Goal: Obtain resource: Download file/media

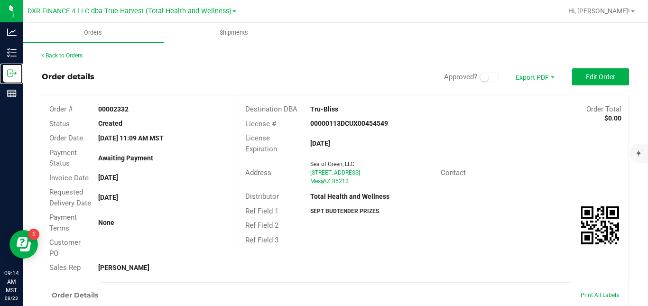
click at [0, 0] on p "Outbound" at bounding box center [0, 0] width 0 height 0
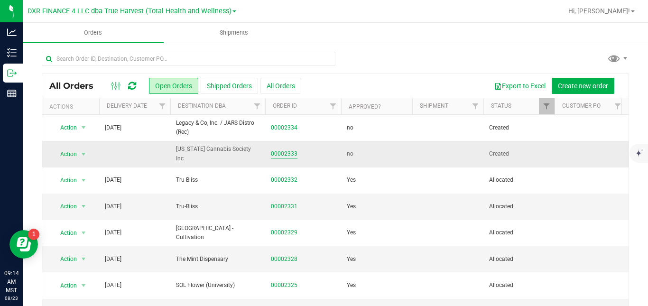
click at [281, 155] on link "00002333" at bounding box center [284, 153] width 27 height 9
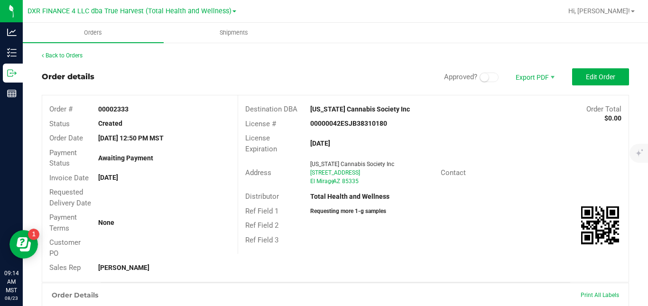
scroll to position [248, 0]
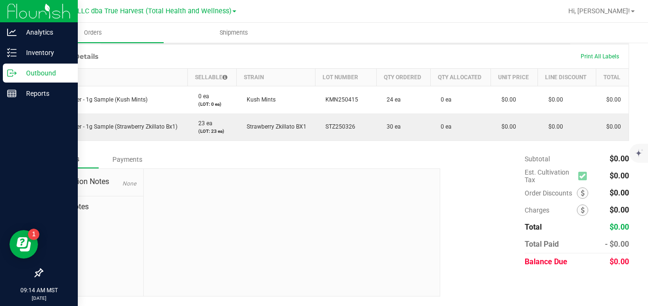
click at [24, 76] on p "Outbound" at bounding box center [45, 72] width 57 height 11
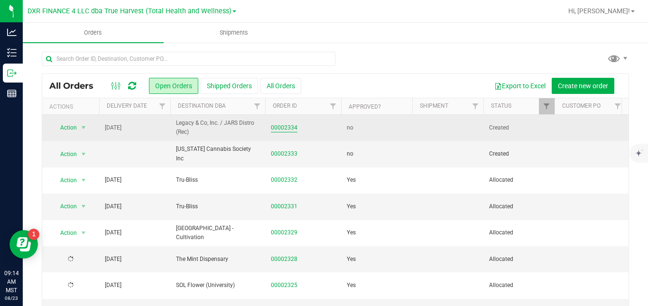
click at [286, 127] on link "00002334" at bounding box center [284, 127] width 27 height 9
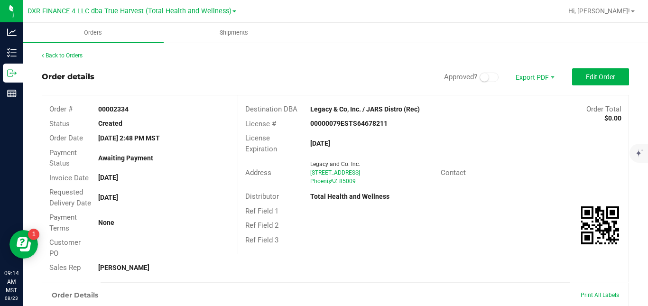
scroll to position [248, 0]
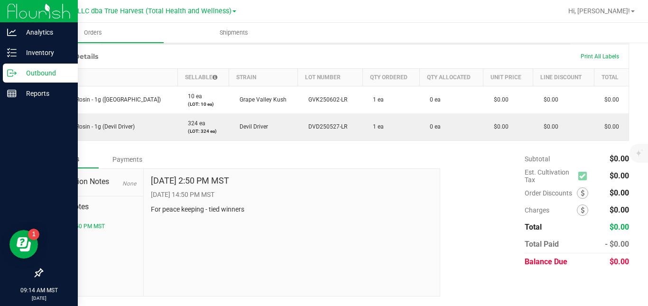
click at [15, 69] on icon at bounding box center [11, 72] width 9 height 9
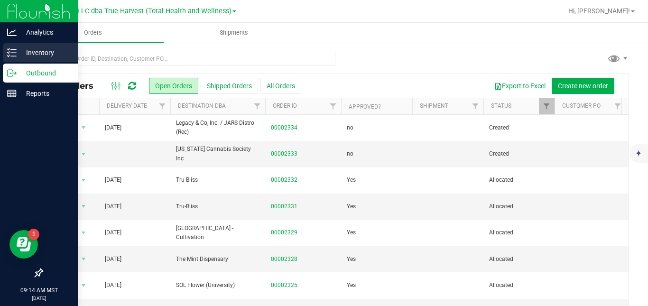
click at [43, 51] on p "Inventory" at bounding box center [45, 52] width 57 height 11
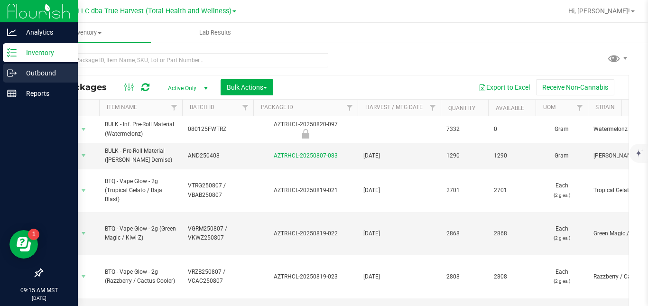
click at [12, 73] on line at bounding box center [13, 73] width 5 height 0
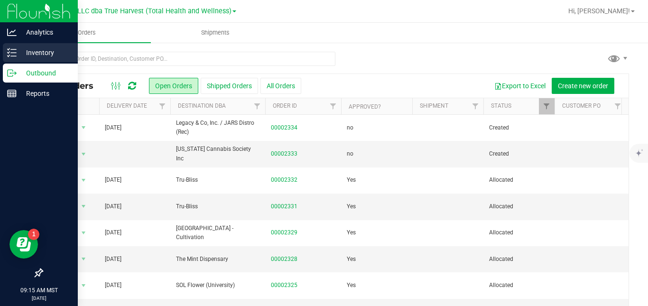
click at [16, 49] on line at bounding box center [13, 49] width 5 height 0
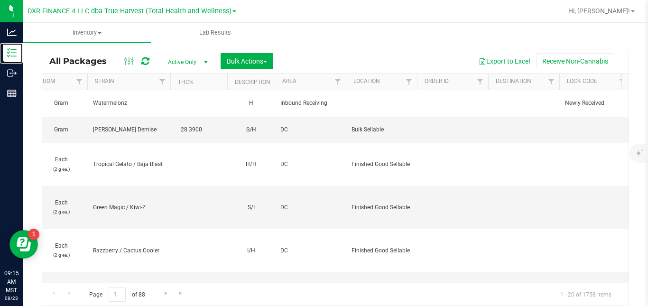
scroll to position [0, 1001]
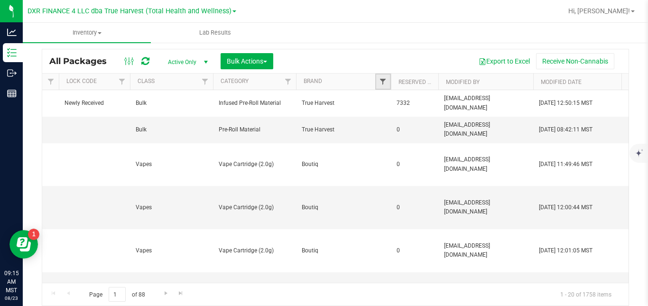
click at [385, 82] on span "Filter" at bounding box center [383, 82] width 8 height 8
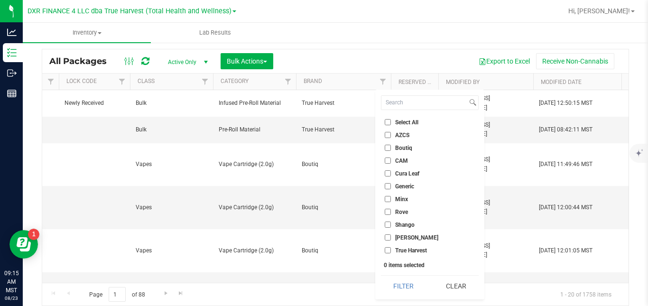
click at [399, 225] on span "Shango" at bounding box center [404, 225] width 19 height 6
click at [391, 225] on input "Shango" at bounding box center [388, 224] width 6 height 6
checkbox input "true"
click at [389, 287] on button "Filter" at bounding box center [404, 286] width 46 height 21
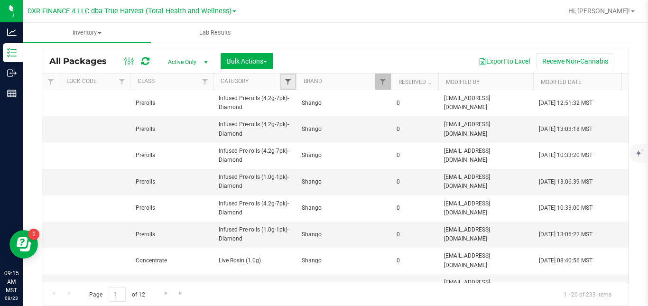
drag, startPoint x: 292, startPoint y: 108, endPoint x: 287, endPoint y: 82, distance: 26.1
click at [287, 82] on span "Filter" at bounding box center [288, 82] width 8 height 8
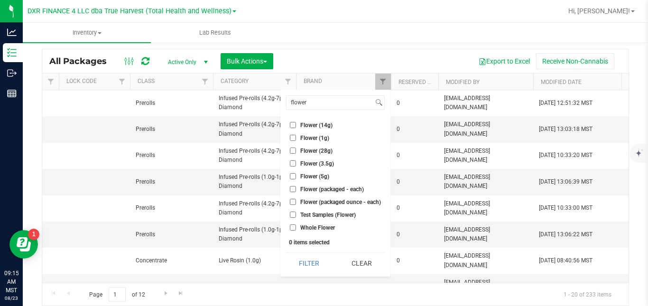
type input "flower"
click at [299, 164] on label "Flower (3.5g)" at bounding box center [312, 163] width 44 height 6
click at [296, 164] on input "Flower (3.5g)" at bounding box center [293, 163] width 6 height 6
click at [307, 262] on button "Filter" at bounding box center [309, 263] width 46 height 21
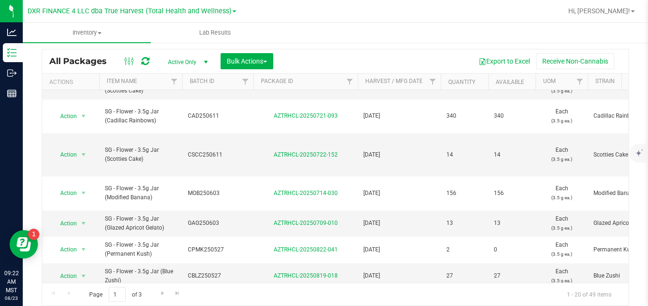
scroll to position [412, 0]
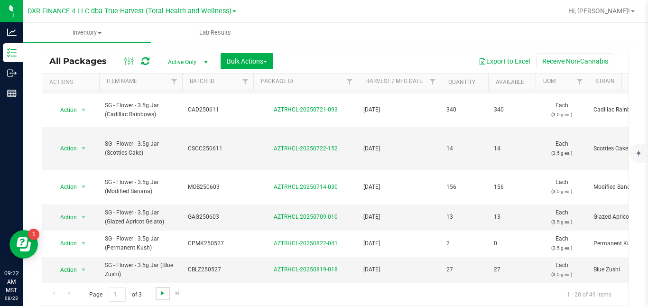
click at [162, 293] on span "Go to the next page" at bounding box center [163, 293] width 8 height 8
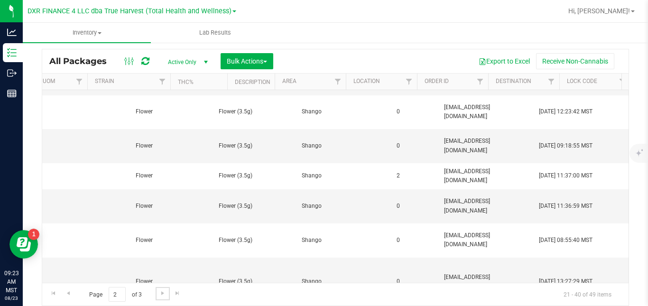
scroll to position [0, 1001]
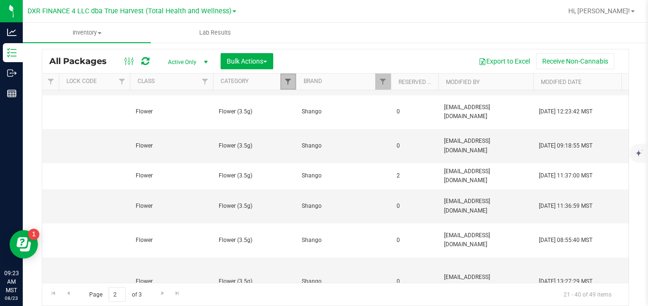
click at [290, 83] on span "Filter" at bounding box center [288, 82] width 8 height 8
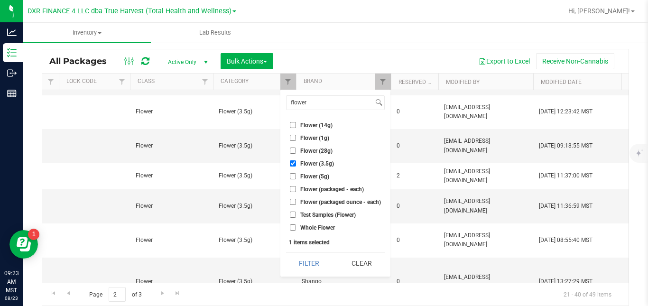
click at [295, 165] on input "Flower (3.5g)" at bounding box center [293, 163] width 6 height 6
checkbox input "false"
click at [302, 126] on span "Flower (14g)" at bounding box center [316, 125] width 32 height 6
click at [296, 126] on input "Flower (14g)" at bounding box center [293, 125] width 6 height 6
click at [308, 260] on button "Filter" at bounding box center [309, 263] width 46 height 21
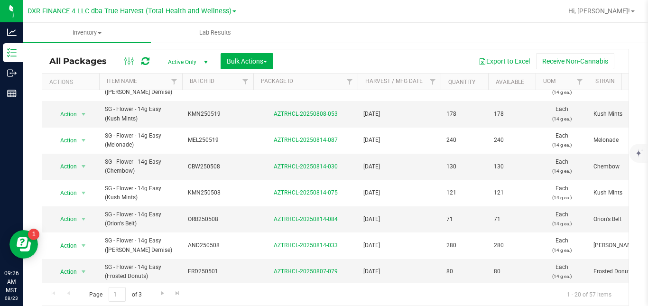
scroll to position [340, 0]
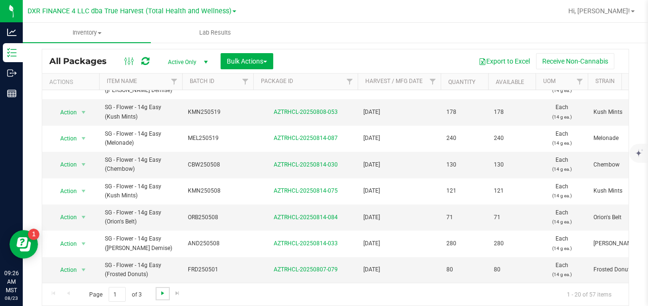
click at [162, 289] on span "Go to the next page" at bounding box center [163, 293] width 8 height 8
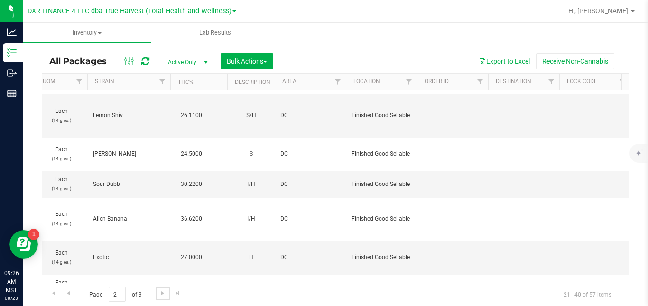
scroll to position [0, 1001]
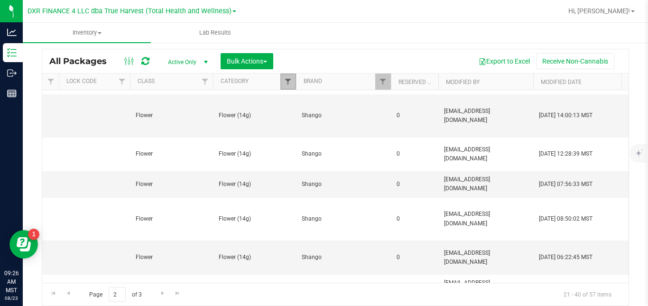
click at [286, 82] on span "Filter" at bounding box center [288, 82] width 8 height 8
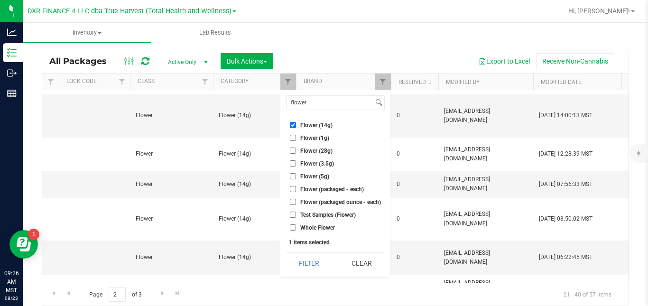
click at [293, 125] on input "Flower (14g)" at bounding box center [293, 125] width 6 height 6
checkbox input "false"
drag, startPoint x: 321, startPoint y: 105, endPoint x: 276, endPoint y: 105, distance: 45.1
click at [276, 105] on body "Analytics Inventory Outbound Reports 09:26 AM MST [DATE] 08/23 DXR FINANCE 4 LL…" at bounding box center [324, 153] width 648 height 306
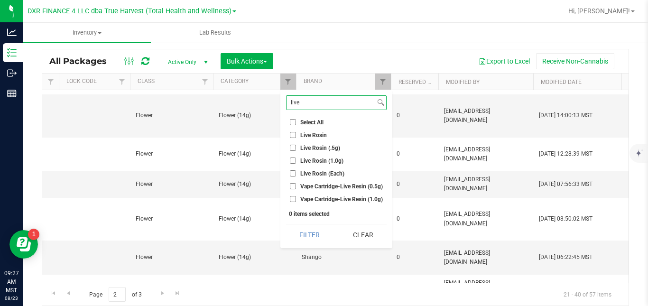
type input "live"
click at [299, 160] on label "Live Rosin (1.0g)" at bounding box center [317, 160] width 54 height 6
click at [296, 160] on input "Live Rosin (1.0g)" at bounding box center [293, 160] width 6 height 6
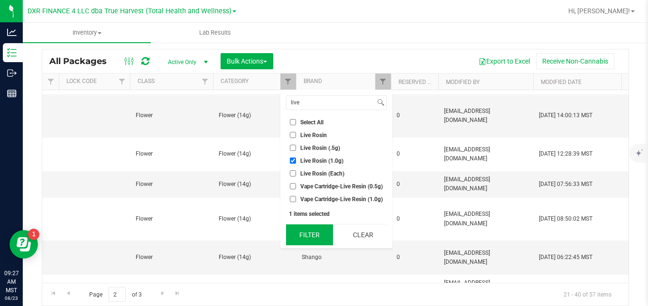
click at [300, 234] on button "Filter" at bounding box center [309, 234] width 47 height 21
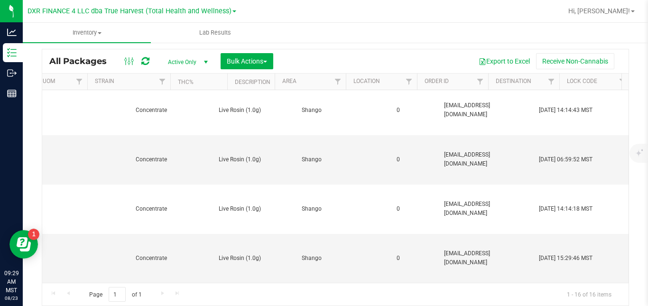
scroll to position [0, 1001]
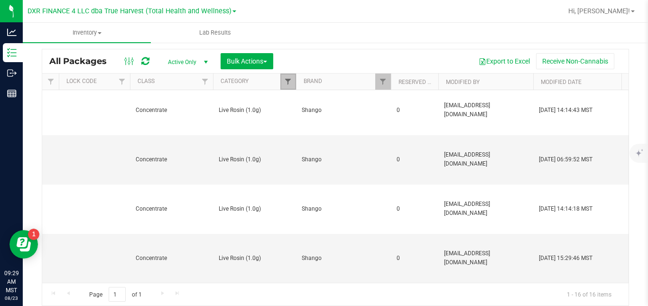
click at [288, 85] on span "Filter" at bounding box center [288, 82] width 8 height 8
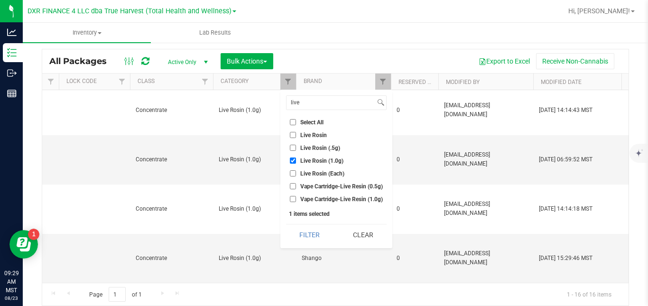
click at [291, 159] on input "Live Rosin (1.0g)" at bounding box center [293, 160] width 6 height 6
checkbox input "false"
drag, startPoint x: 316, startPoint y: 101, endPoint x: 286, endPoint y: 99, distance: 30.9
click at [286, 99] on div "live" at bounding box center [336, 102] width 101 height 15
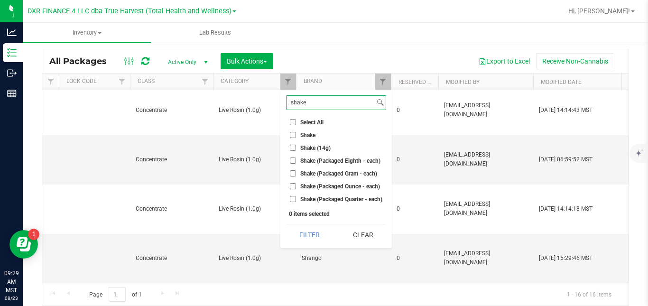
type input "shake"
click at [313, 152] on li "Shake (14g)" at bounding box center [336, 148] width 100 height 10
click at [313, 147] on span "Shake (14g)" at bounding box center [315, 148] width 30 height 6
click at [296, 147] on input "Shake (14g)" at bounding box center [293, 148] width 6 height 6
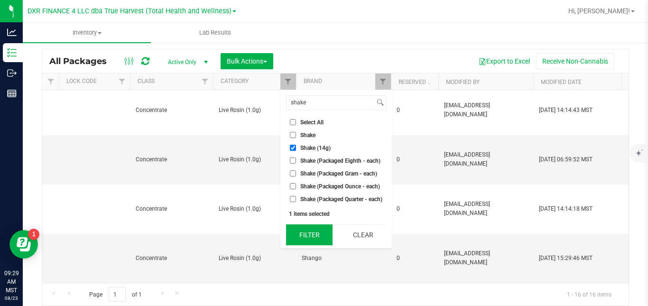
click at [310, 234] on button "Filter" at bounding box center [309, 234] width 46 height 21
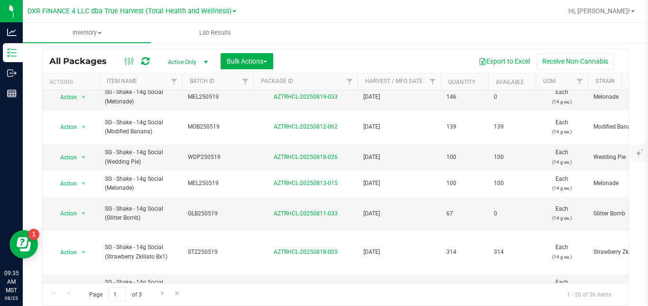
scroll to position [395, 0]
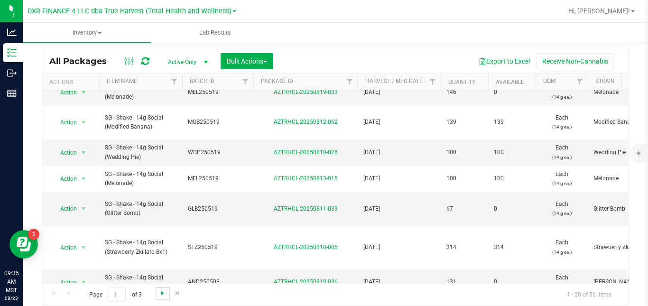
click at [163, 293] on span "Go to the next page" at bounding box center [163, 293] width 8 height 8
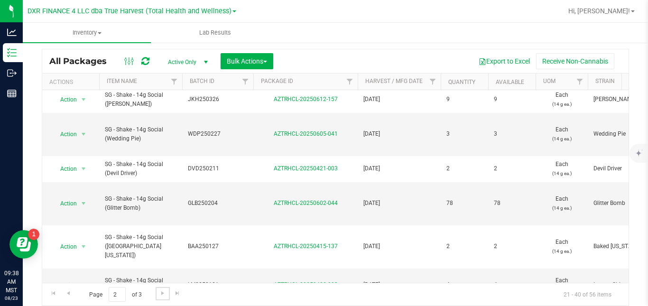
scroll to position [470, 0]
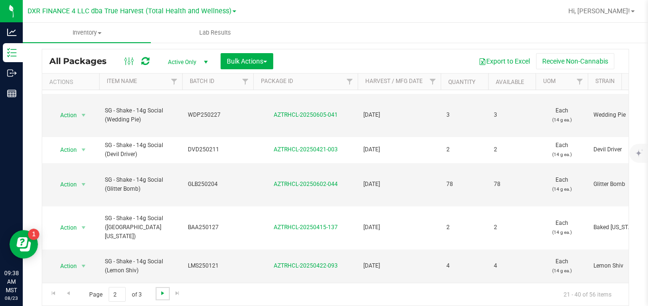
click at [159, 291] on span "Go to the next page" at bounding box center [163, 293] width 8 height 8
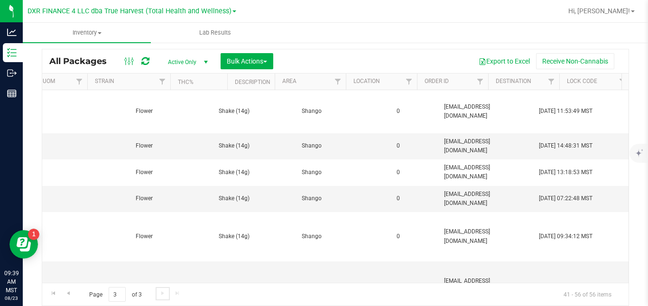
scroll to position [0, 1001]
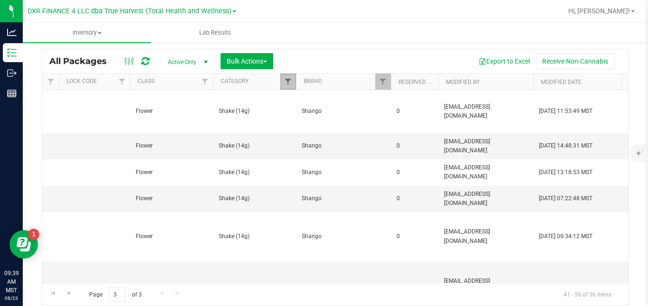
click at [290, 85] on span "Filter" at bounding box center [288, 82] width 8 height 8
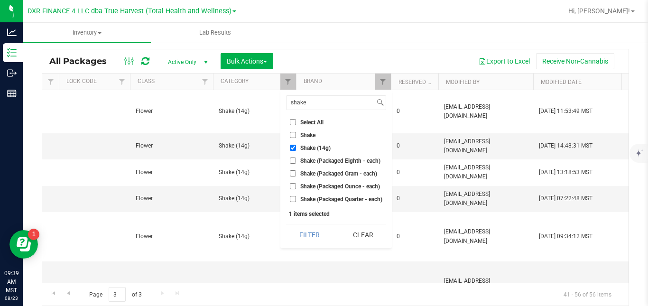
click at [303, 148] on span "Shake (14g)" at bounding box center [315, 148] width 30 height 6
click at [296, 148] on input "Shake (14g)" at bounding box center [293, 148] width 6 height 6
checkbox input "false"
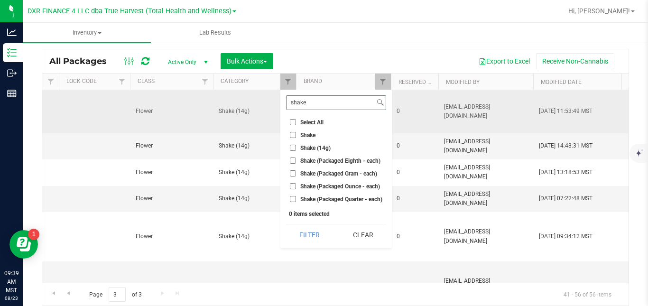
drag, startPoint x: 315, startPoint y: 102, endPoint x: 267, endPoint y: 106, distance: 47.6
click at [267, 106] on body "Analytics Inventory Outbound Reports 09:39 AM MST [DATE] 08/23 DXR FINANCE 4 LL…" at bounding box center [324, 153] width 648 height 306
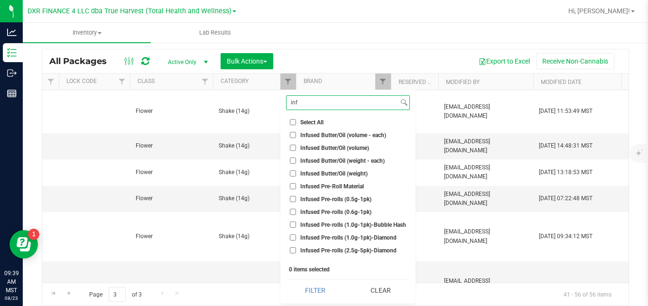
type input "inf"
click at [347, 224] on span "Infused Pre-rolls (1.0g-1pk)-Bubble Hash" at bounding box center [353, 225] width 106 height 6
click at [296, 224] on input "Infused Pre-rolls (1.0g-1pk)-Bubble Hash" at bounding box center [293, 224] width 6 height 6
checkbox input "true"
click at [342, 237] on span "Infused Pre-rolls (1.0g-1pk)-Diamond" at bounding box center [348, 238] width 96 height 6
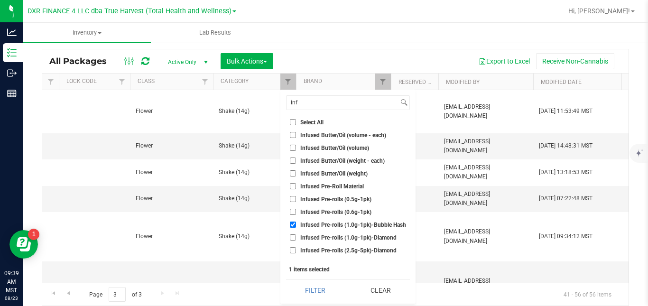
click at [296, 237] on input "Infused Pre-rolls (1.0g-1pk)-Diamond" at bounding box center [293, 237] width 6 height 6
checkbox input "true"
click at [316, 286] on button "Filter" at bounding box center [315, 290] width 58 height 21
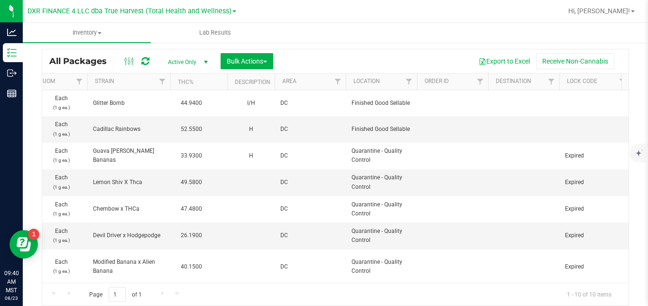
scroll to position [0, 1001]
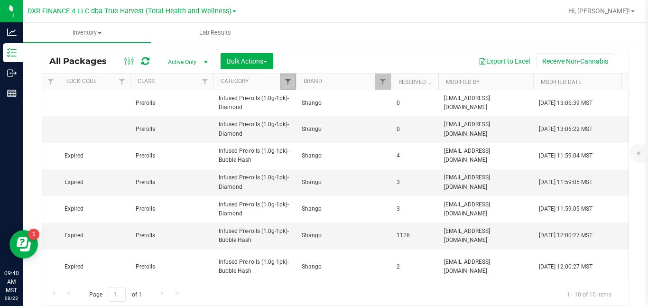
click at [288, 78] on span "Filter" at bounding box center [288, 82] width 8 height 8
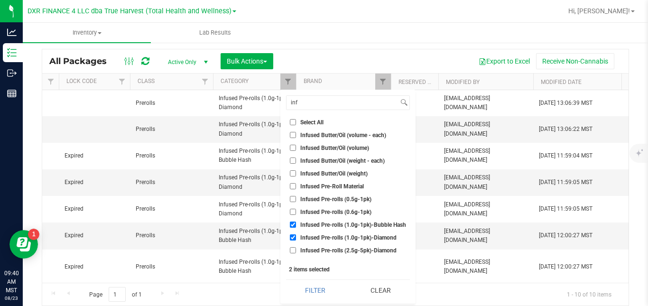
click at [303, 225] on span "Infused Pre-rolls (1.0g-1pk)-Bubble Hash" at bounding box center [353, 225] width 106 height 6
click at [296, 225] on input "Infused Pre-rolls (1.0g-1pk)-Bubble Hash" at bounding box center [293, 224] width 6 height 6
checkbox input "false"
click at [300, 237] on span "Infused Pre-rolls (1.0g-1pk)-Diamond" at bounding box center [348, 238] width 96 height 6
click at [296, 237] on input "Infused Pre-rolls (1.0g-1pk)-Diamond" at bounding box center [293, 237] width 6 height 6
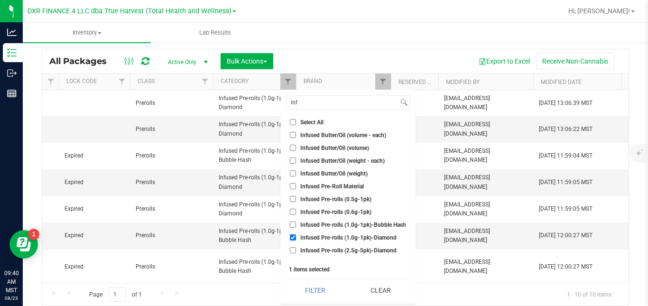
checkbox input "false"
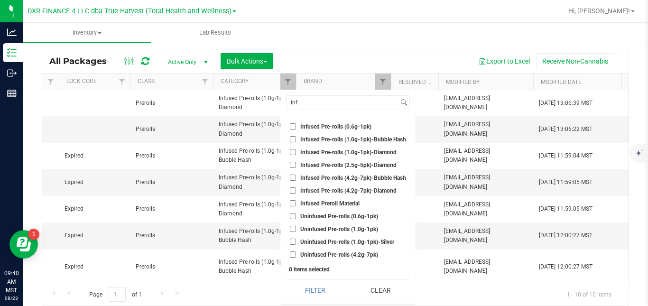
click at [373, 178] on span "Infused Pre-rolls (4.2g-7pk)-Bubble Hash" at bounding box center [353, 178] width 106 height 6
click at [296, 178] on input "Infused Pre-rolls (4.2g-7pk)-Bubble Hash" at bounding box center [293, 178] width 6 height 6
checkbox input "true"
click at [369, 191] on span "Infused Pre-rolls (4.2g-7pk)-Diamond" at bounding box center [348, 191] width 96 height 6
click at [296, 191] on input "Infused Pre-rolls (4.2g-7pk)-Diamond" at bounding box center [293, 190] width 6 height 6
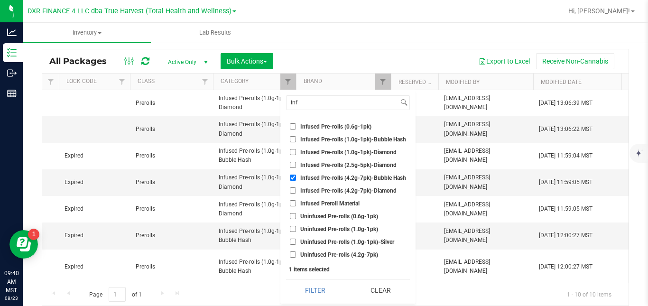
checkbox input "true"
click at [321, 288] on button "Filter" at bounding box center [315, 290] width 58 height 21
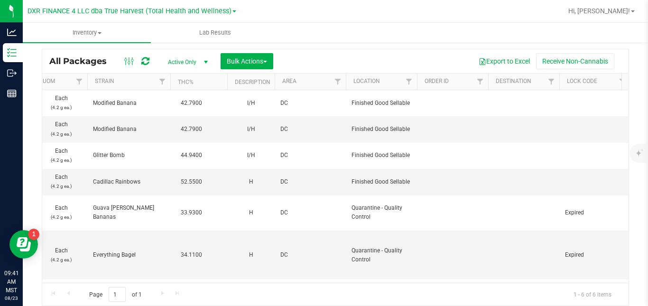
scroll to position [0, 1001]
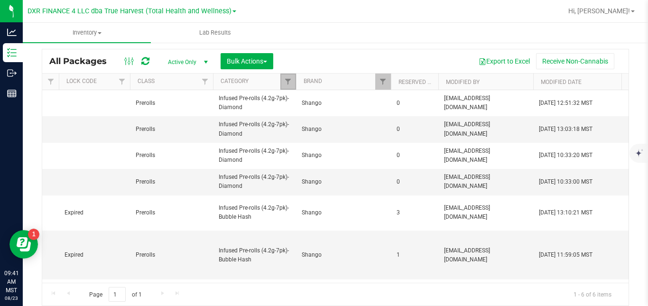
click at [293, 81] on link "Filter" at bounding box center [288, 82] width 16 height 16
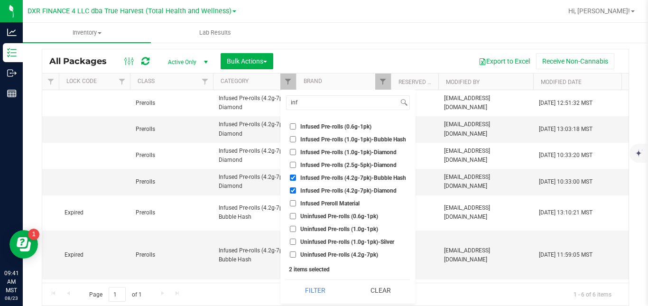
click at [306, 178] on span "Infused Pre-rolls (4.2g-7pk)-Bubble Hash" at bounding box center [353, 178] width 106 height 6
click at [296, 178] on input "Infused Pre-rolls (4.2g-7pk)-Bubble Hash" at bounding box center [293, 178] width 6 height 6
checkbox input "false"
click at [305, 190] on span "Infused Pre-rolls (4.2g-7pk)-Diamond" at bounding box center [348, 191] width 96 height 6
click at [296, 190] on input "Infused Pre-rolls (4.2g-7pk)-Diamond" at bounding box center [293, 190] width 6 height 6
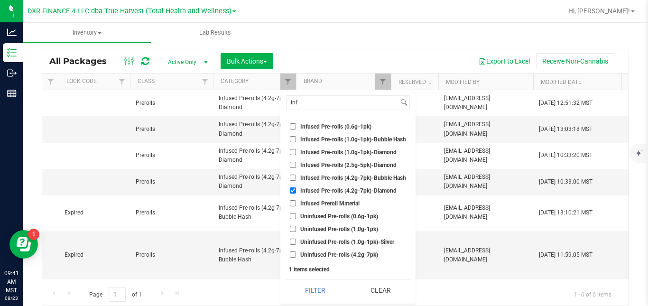
checkbox input "false"
click at [304, 228] on span "Uninfused Pre-rolls (1.0g-1pk)" at bounding box center [339, 229] width 78 height 6
click at [296, 228] on input "Uninfused Pre-rolls (1.0g-1pk)" at bounding box center [293, 229] width 6 height 6
click at [296, 290] on button "Filter" at bounding box center [315, 290] width 58 height 21
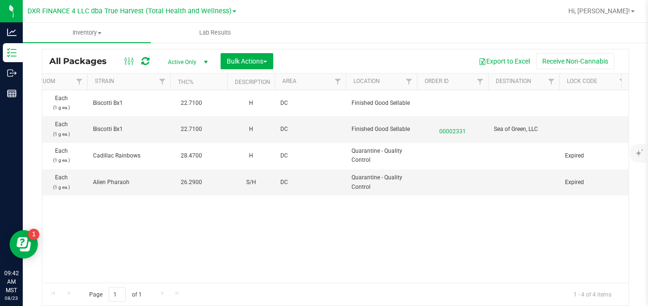
scroll to position [0, 1001]
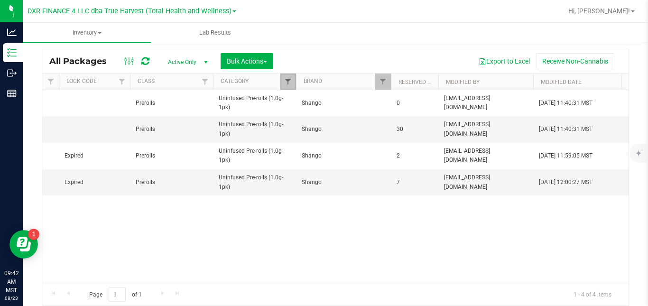
click at [291, 82] on span "Filter" at bounding box center [288, 82] width 8 height 8
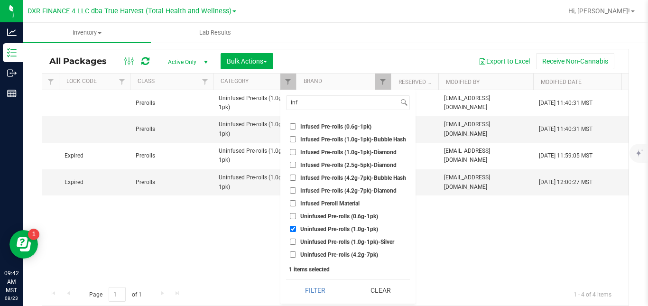
click at [332, 228] on span "Uninfused Pre-rolls (1.0g-1pk)" at bounding box center [339, 229] width 78 height 6
click at [296, 228] on input "Uninfused Pre-rolls (1.0g-1pk)" at bounding box center [293, 229] width 6 height 6
checkbox input "false"
click at [329, 241] on span "Uninfused Pre-rolls (1.0g-1pk)-Silver" at bounding box center [347, 242] width 94 height 6
click at [296, 241] on input "Uninfused Pre-rolls (1.0g-1pk)-Silver" at bounding box center [293, 242] width 6 height 6
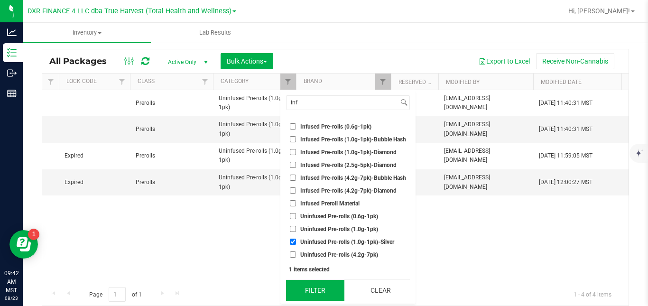
click at [313, 289] on button "Filter" at bounding box center [315, 290] width 58 height 21
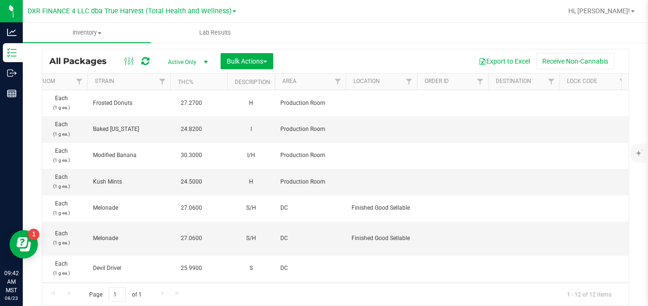
scroll to position [0, 0]
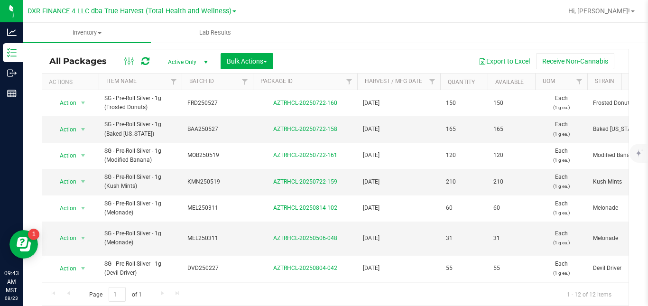
click at [457, 283] on div "Page 1 of 1 1 - 12 of 12 items" at bounding box center [335, 294] width 586 height 23
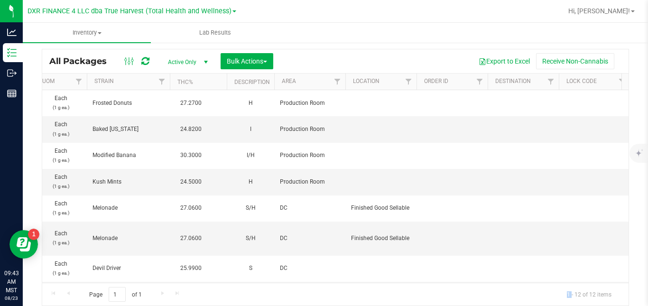
scroll to position [0, 1001]
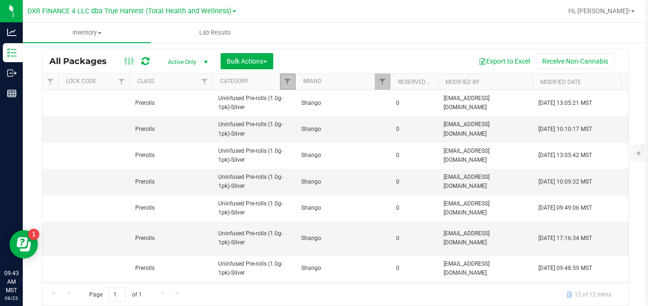
click at [281, 82] on link "Filter" at bounding box center [288, 82] width 16 height 16
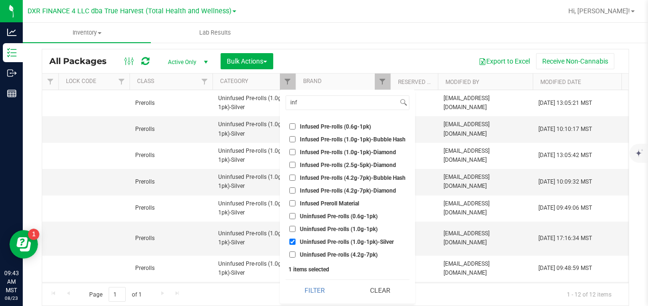
click at [298, 242] on label "Uninfused Pre-rolls (1.0g-1pk)-Silver" at bounding box center [341, 242] width 104 height 6
click at [295, 242] on input "Uninfused Pre-rolls (1.0g-1pk)-Silver" at bounding box center [292, 242] width 6 height 6
checkbox input "false"
click at [314, 254] on span "Uninfused Pre-rolls (4.2g-7pk)" at bounding box center [339, 255] width 78 height 6
click at [295, 254] on input "Uninfused Pre-rolls (4.2g-7pk)" at bounding box center [292, 254] width 6 height 6
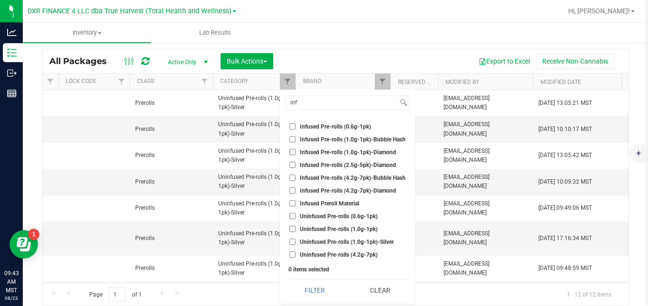
checkbox input "true"
click at [307, 287] on button "Filter" at bounding box center [315, 290] width 58 height 21
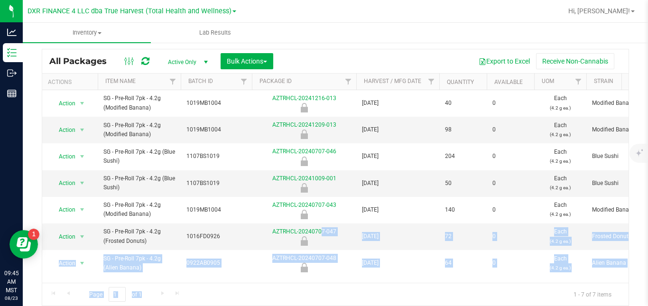
scroll to position [0, 1]
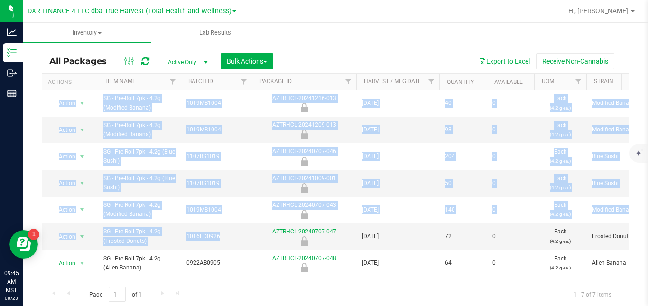
drag, startPoint x: 256, startPoint y: 224, endPoint x: 234, endPoint y: 278, distance: 57.7
click at [234, 278] on div "Action Action Edit attributes Global inventory Package audit log Print package …" at bounding box center [335, 186] width 586 height 193
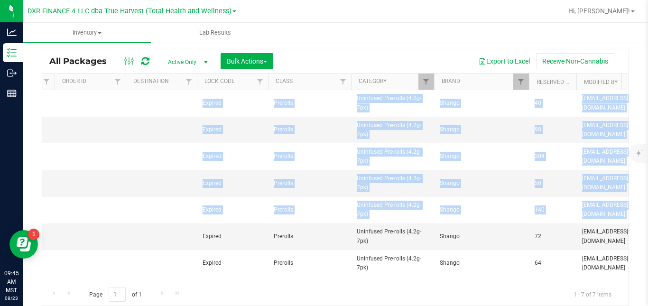
scroll to position [0, 980]
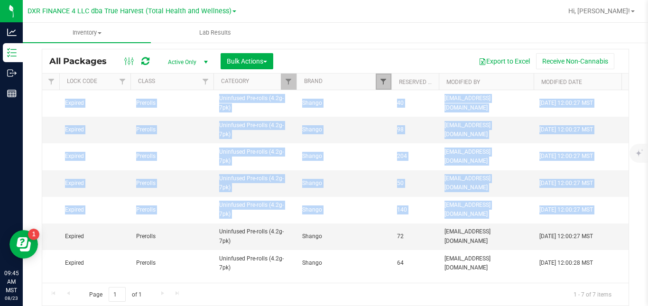
click at [384, 80] on span "Filter" at bounding box center [383, 82] width 8 height 8
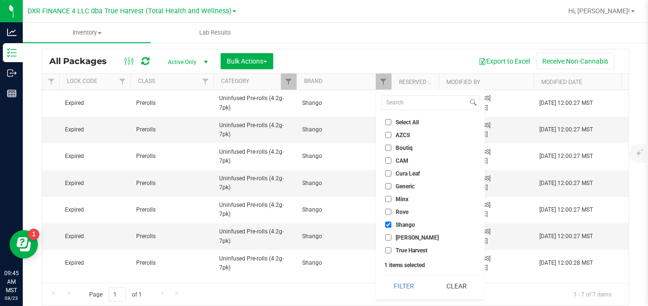
click at [394, 227] on label "Shango" at bounding box center [400, 224] width 30 height 6
click at [391, 227] on input "Shango" at bounding box center [388, 224] width 6 height 6
checkbox input "false"
click at [398, 146] on span "Boutiq" at bounding box center [404, 148] width 17 height 6
click at [391, 146] on input "Boutiq" at bounding box center [388, 148] width 6 height 6
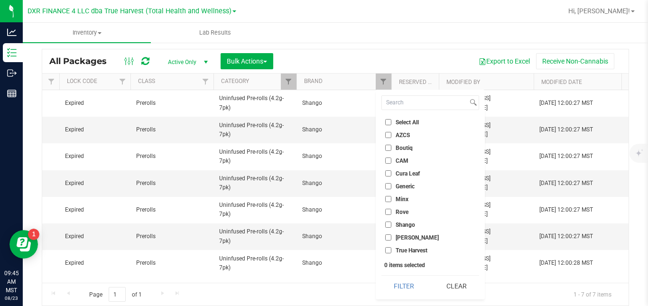
checkbox input "true"
click at [392, 284] on button "Filter" at bounding box center [404, 286] width 46 height 21
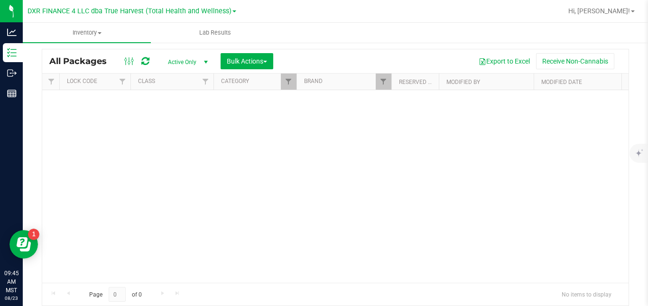
scroll to position [0, 1000]
click at [288, 79] on span "Filter" at bounding box center [289, 82] width 8 height 8
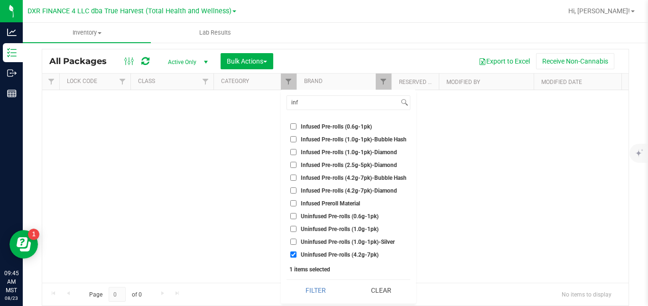
click at [313, 257] on span "Uninfused Pre-rolls (4.2g-7pk)" at bounding box center [340, 255] width 78 height 6
click at [296, 257] on input "Uninfused Pre-rolls (4.2g-7pk)" at bounding box center [293, 254] width 6 height 6
checkbox input "false"
click at [346, 165] on span "Infused Pre-rolls (2.5g-5pk)-Diamond" at bounding box center [349, 165] width 96 height 6
click at [296, 165] on input "Infused Pre-rolls (2.5g-5pk)-Diamond" at bounding box center [293, 165] width 6 height 6
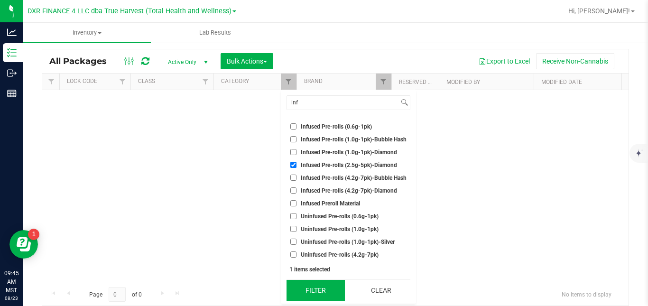
click at [319, 291] on button "Filter" at bounding box center [315, 290] width 58 height 21
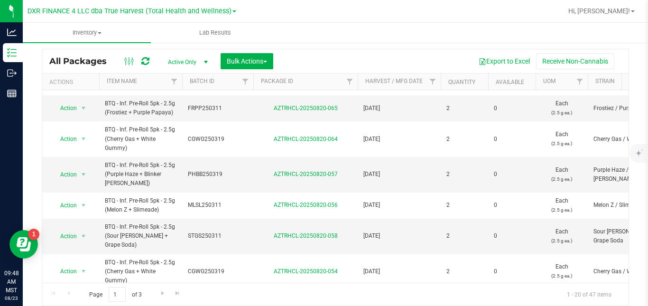
scroll to position [413, 0]
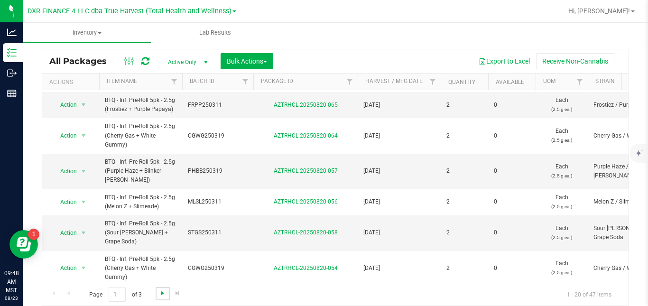
click at [162, 294] on span "Go to the next page" at bounding box center [163, 293] width 8 height 8
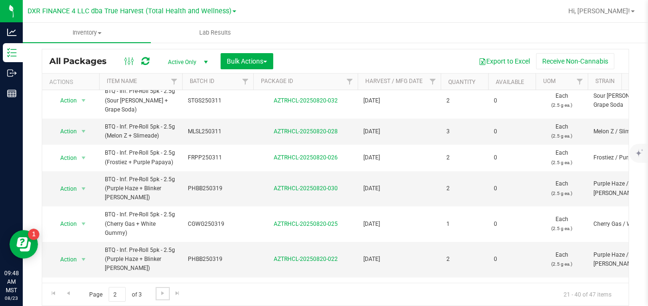
scroll to position [413, 0]
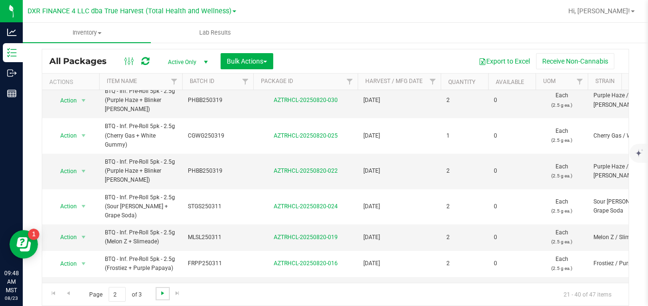
click at [162, 292] on span "Go to the next page" at bounding box center [163, 293] width 8 height 8
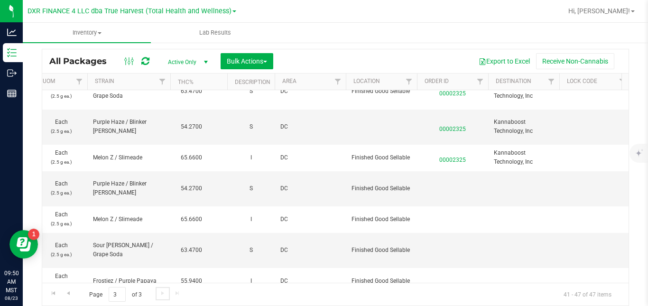
scroll to position [0, 1001]
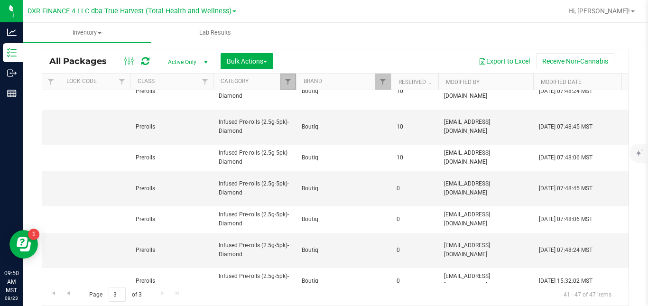
click at [284, 79] on link "Filter" at bounding box center [288, 82] width 16 height 16
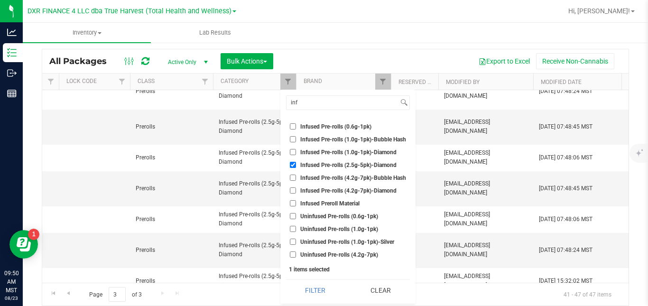
click at [299, 166] on label "Infused Pre-rolls (2.5g-5pk)-Diamond" at bounding box center [343, 165] width 107 height 6
click at [296, 166] on input "Infused Pre-rolls (2.5g-5pk)-Diamond" at bounding box center [293, 165] width 6 height 6
checkbox input "false"
drag, startPoint x: 318, startPoint y: 104, endPoint x: 286, endPoint y: 104, distance: 32.7
click at [286, 104] on div "inf" at bounding box center [348, 102] width 124 height 15
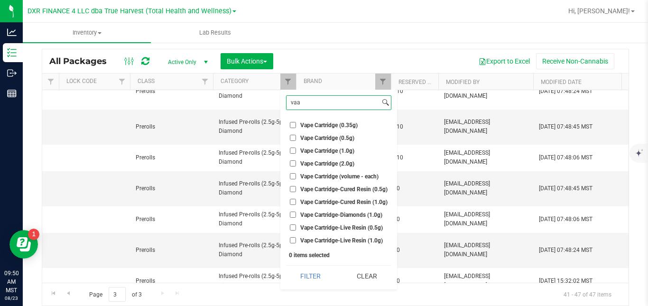
scroll to position [0, 0]
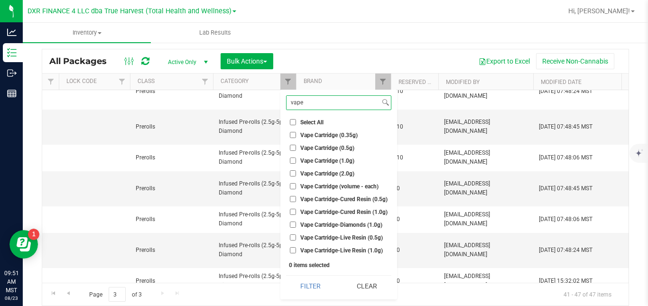
type input "vape"
click at [304, 160] on span "Vape Cartridge (1.0g)" at bounding box center [327, 161] width 54 height 6
click at [296, 160] on input "Vape Cartridge (1.0g)" at bounding box center [293, 160] width 6 height 6
checkbox input "true"
click at [312, 212] on span "Vape Cartridge-Cured Resin (1.0g)" at bounding box center [343, 212] width 87 height 6
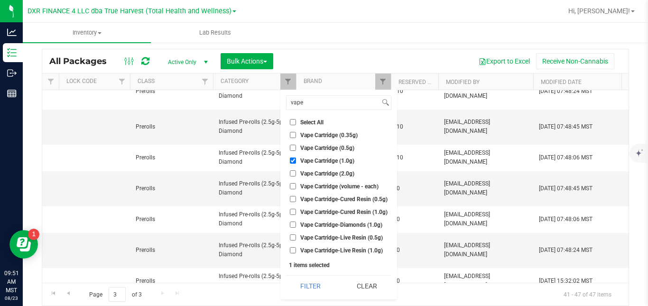
click at [296, 212] on input "Vape Cartridge-Cured Resin (1.0g)" at bounding box center [293, 212] width 6 height 6
checkbox input "true"
click at [311, 250] on span "Vape Cartridge-Live Resin (1.0g)" at bounding box center [341, 251] width 83 height 6
click at [296, 250] on input "Vape Cartridge-Live Resin (1.0g)" at bounding box center [293, 250] width 6 height 6
checkbox input "true"
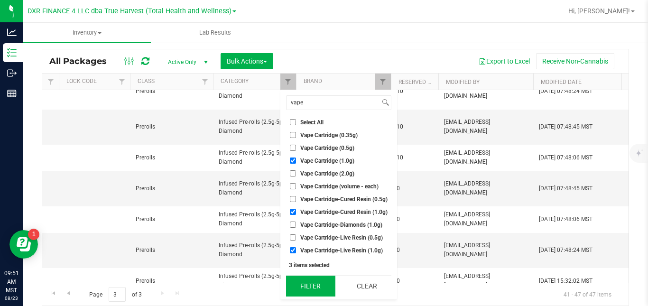
click at [310, 285] on button "Filter" at bounding box center [310, 286] width 49 height 21
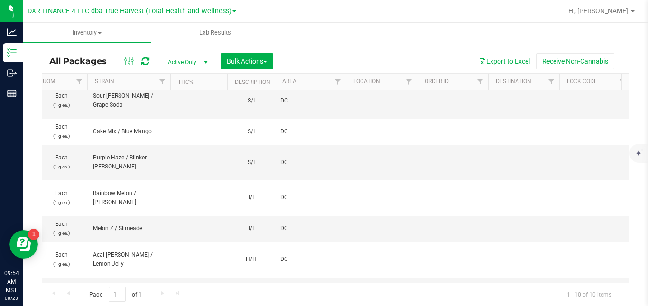
scroll to position [0, 1001]
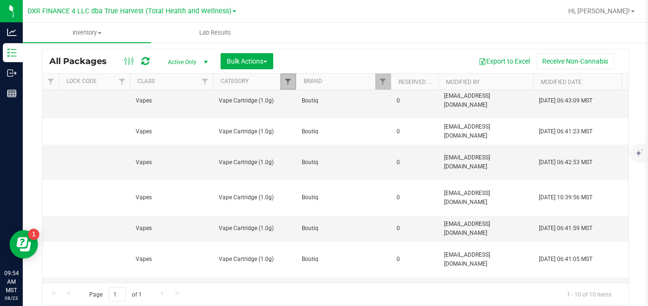
click at [290, 83] on span "Filter" at bounding box center [288, 82] width 8 height 8
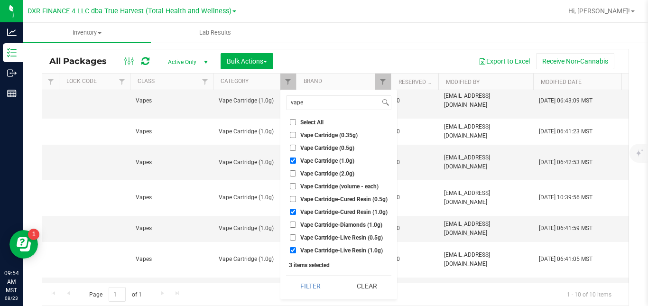
click at [296, 161] on label "Vape Cartridge (1.0g)" at bounding box center [322, 160] width 64 height 6
click at [296, 161] on input "Vape Cartridge (1.0g)" at bounding box center [293, 160] width 6 height 6
checkbox input "false"
click at [297, 212] on label "Vape Cartridge-Cured Resin (1.0g)" at bounding box center [339, 212] width 98 height 6
click at [296, 212] on input "Vape Cartridge-Cured Resin (1.0g)" at bounding box center [293, 212] width 6 height 6
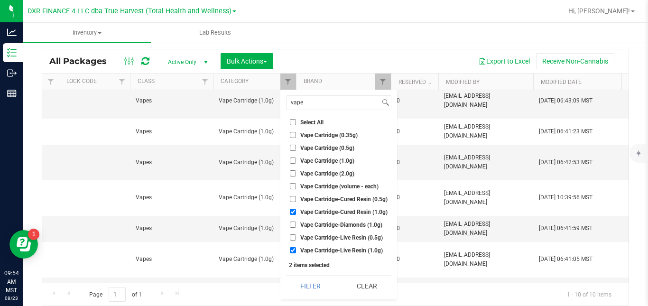
checkbox input "false"
click at [297, 250] on label "Vape Cartridge-Live Resin (1.0g)" at bounding box center [336, 250] width 93 height 6
click at [296, 250] on input "Vape Cartridge-Live Resin (1.0g)" at bounding box center [293, 250] width 6 height 6
checkbox input "false"
click at [314, 173] on span "Vape Cartridge (2.0g)" at bounding box center [327, 174] width 54 height 6
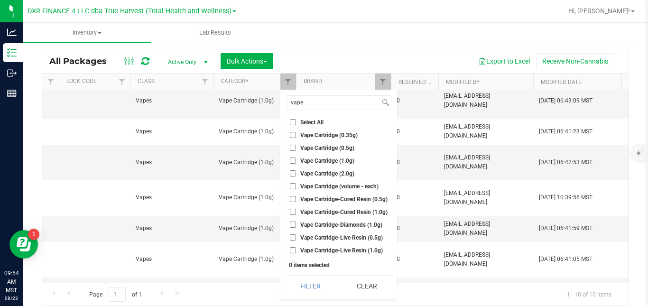
click at [296, 173] on input "Vape Cartridge (2.0g)" at bounding box center [293, 173] width 6 height 6
click at [311, 285] on button "Filter" at bounding box center [310, 286] width 49 height 21
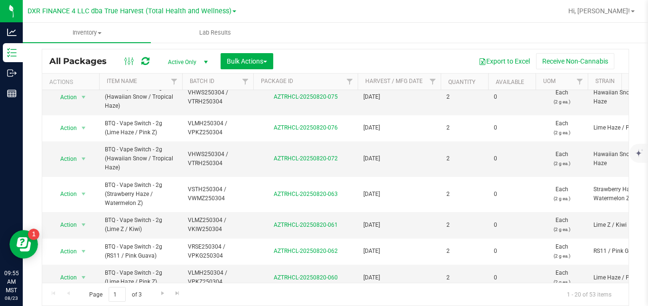
scroll to position [478, 0]
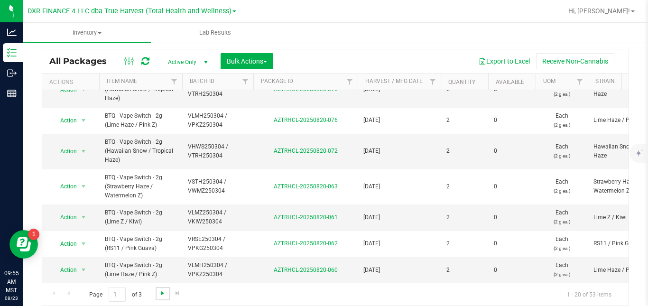
click at [162, 291] on span "Go to the next page" at bounding box center [163, 293] width 8 height 8
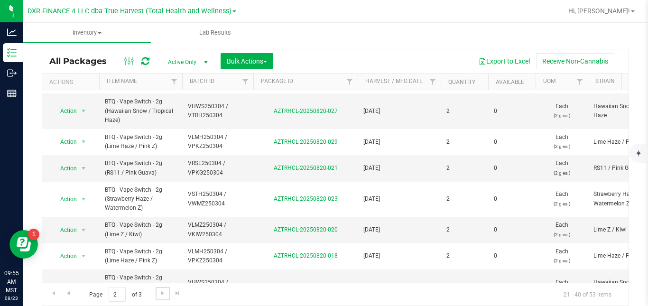
scroll to position [413, 0]
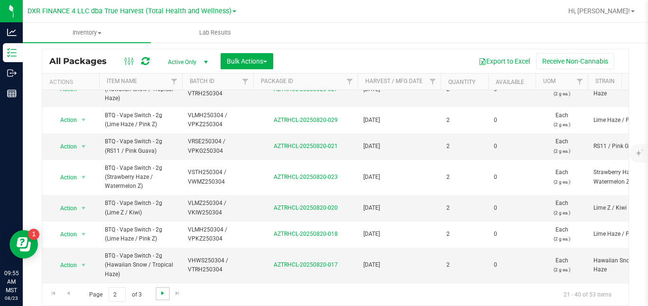
click at [162, 294] on span "Go to the next page" at bounding box center [163, 293] width 8 height 8
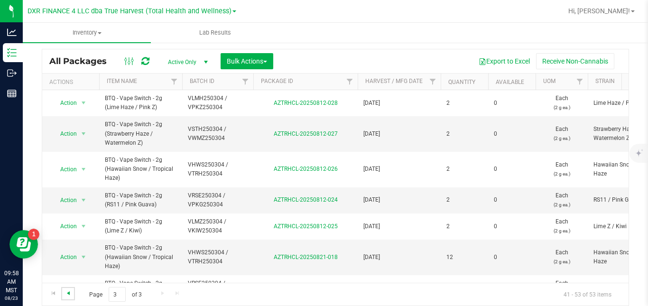
click at [71, 293] on span "Go to the previous page" at bounding box center [68, 293] width 8 height 8
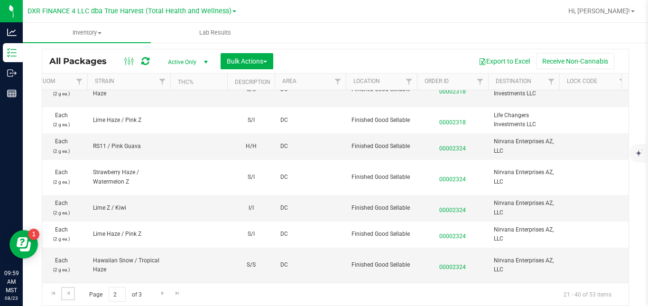
scroll to position [0, 1001]
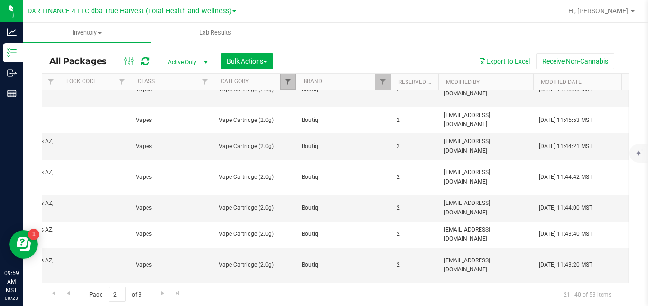
click at [284, 81] on span "Filter" at bounding box center [288, 82] width 8 height 8
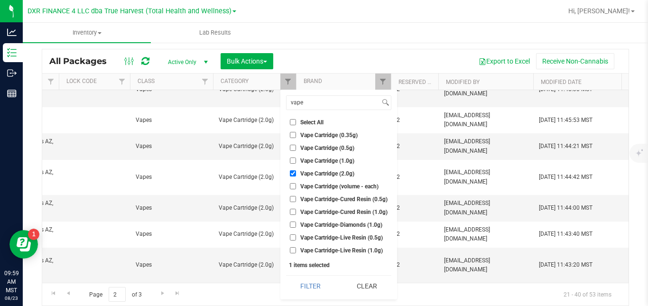
click at [295, 173] on input "Vape Cartridge (2.0g)" at bounding box center [293, 173] width 6 height 6
checkbox input "false"
click at [313, 105] on input "vape" at bounding box center [332, 103] width 93 height 14
click at [359, 281] on button "Clear" at bounding box center [366, 286] width 49 height 21
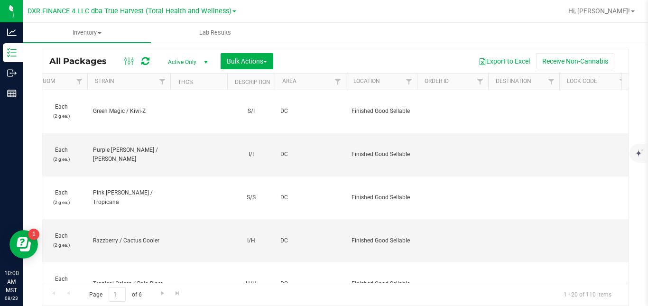
scroll to position [0, 1001]
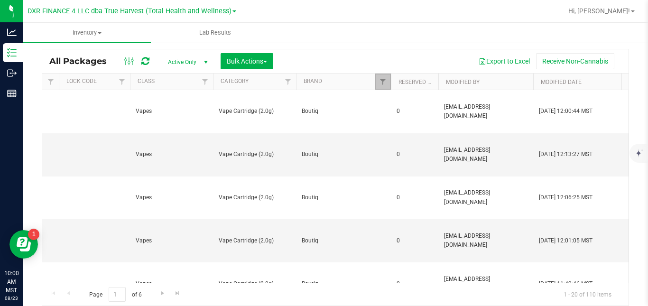
click at [377, 81] on link "Filter" at bounding box center [383, 82] width 16 height 16
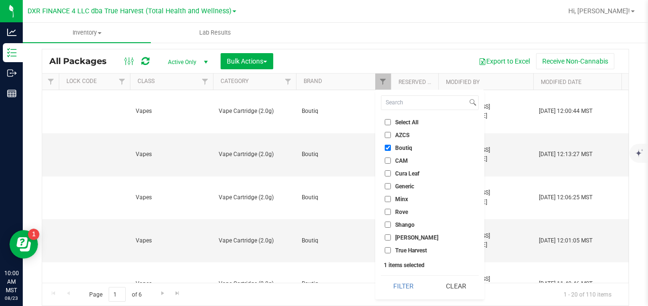
click at [386, 151] on li "Boutiq" at bounding box center [430, 148] width 98 height 10
click at [387, 149] on input "Boutiq" at bounding box center [388, 148] width 6 height 6
checkbox input "false"
click at [387, 162] on input "CAM" at bounding box center [388, 160] width 6 height 6
checkbox input "true"
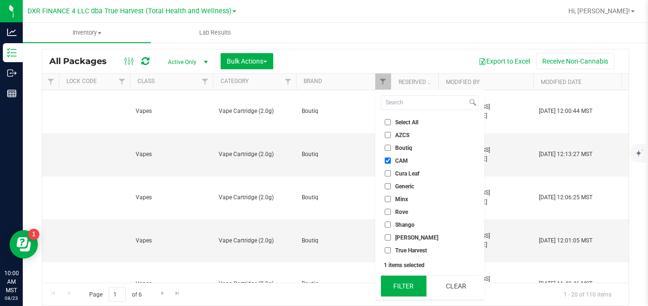
click at [397, 284] on button "Filter" at bounding box center [404, 286] width 46 height 21
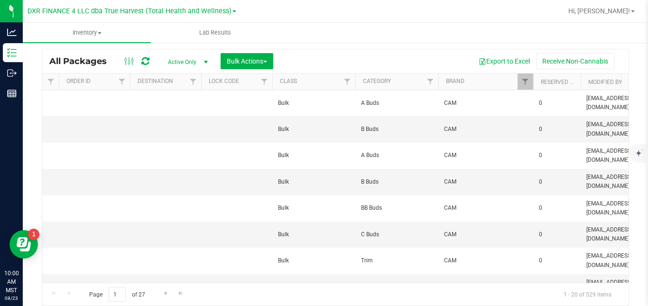
scroll to position [0, 891]
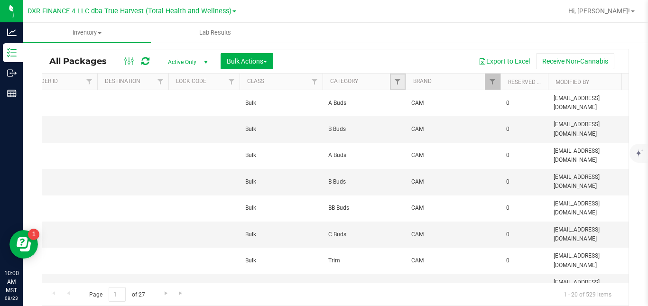
click at [392, 85] on link "Filter" at bounding box center [398, 82] width 16 height 16
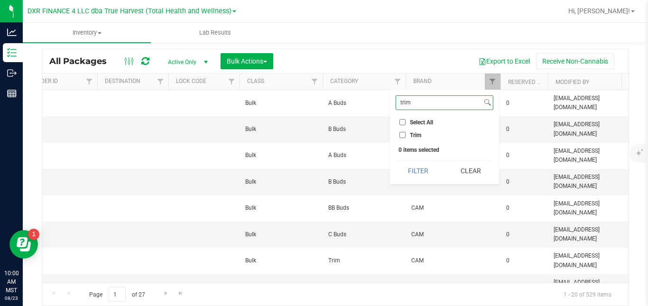
type input "trim"
click at [409, 135] on label "Trim" at bounding box center [410, 135] width 22 height 6
click at [405, 135] on input "Trim" at bounding box center [402, 135] width 6 height 6
checkbox input "true"
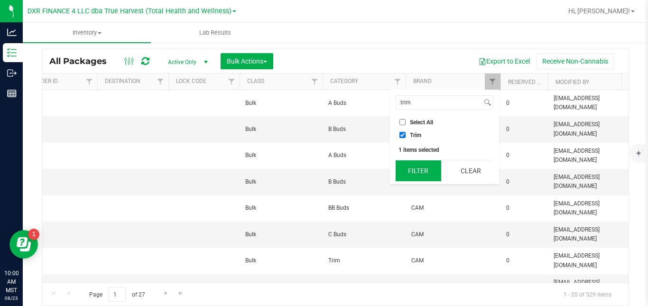
click at [405, 172] on button "Filter" at bounding box center [419, 170] width 46 height 21
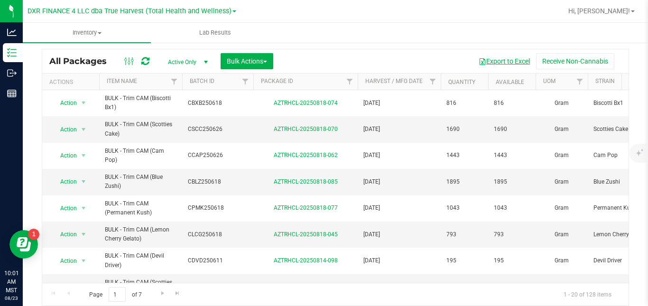
click at [516, 63] on button "Export to Excel" at bounding box center [504, 61] width 64 height 16
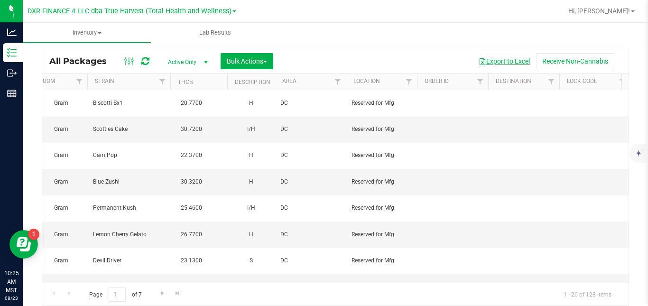
scroll to position [0, 1001]
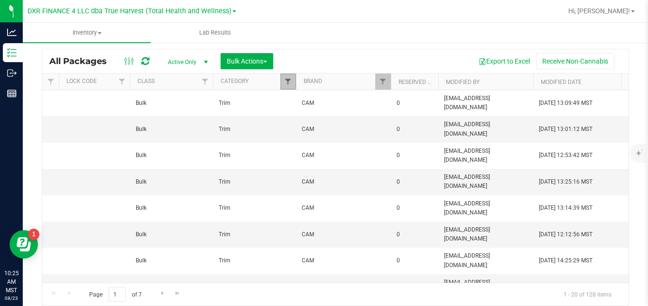
click at [287, 81] on span "Filter" at bounding box center [288, 82] width 8 height 8
checkbox input "true"
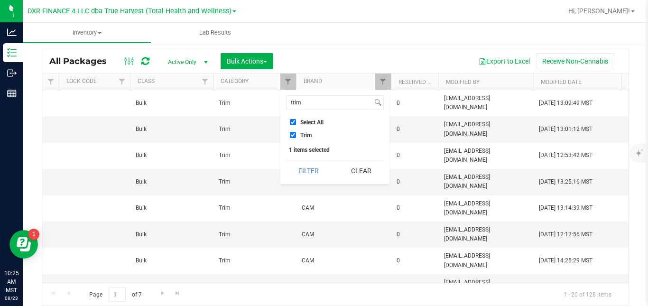
click at [298, 135] on label "Trim" at bounding box center [301, 135] width 22 height 6
click at [296, 135] on input "Trim" at bounding box center [293, 135] width 6 height 6
checkbox input "false"
drag, startPoint x: 312, startPoint y: 104, endPoint x: 284, endPoint y: 107, distance: 28.1
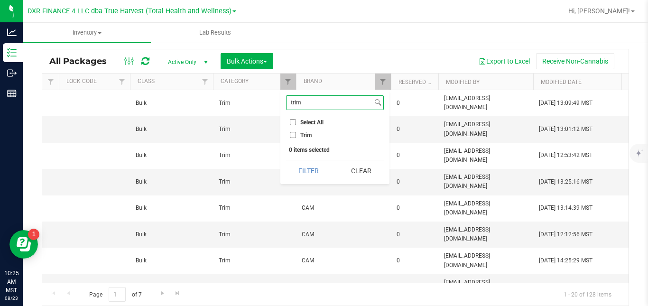
click at [284, 107] on div "trim Select All A Buds AA Buds Accessories B Buds BB Buds Bubble Hash By-produc…" at bounding box center [334, 137] width 109 height 94
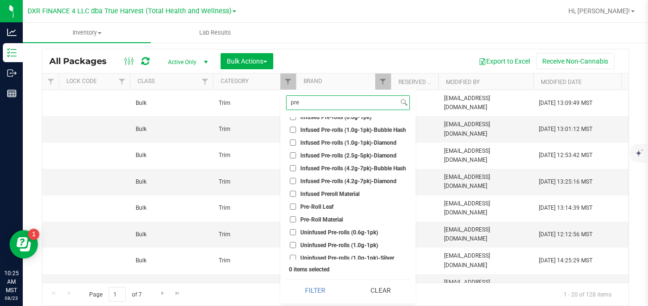
scroll to position [60, 0]
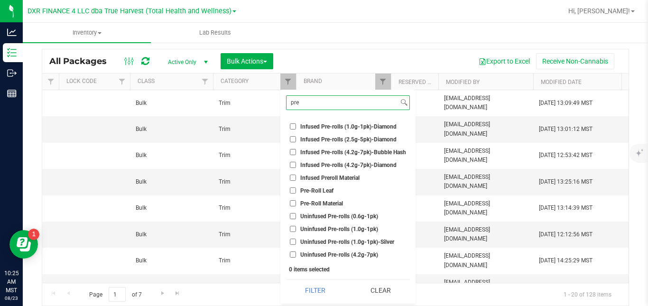
type input "pre"
click at [332, 201] on span "Pre-Roll Material" at bounding box center [321, 204] width 43 height 6
click at [296, 201] on input "Pre-Roll Material" at bounding box center [293, 203] width 6 height 6
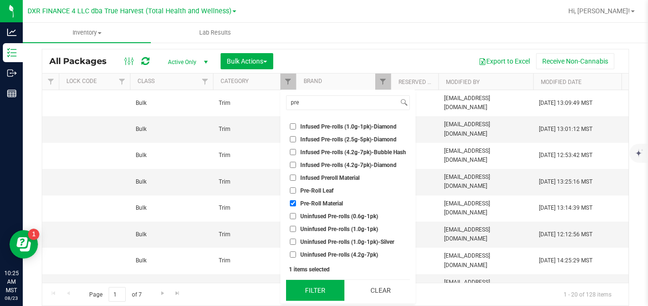
click at [317, 289] on button "Filter" at bounding box center [315, 290] width 58 height 21
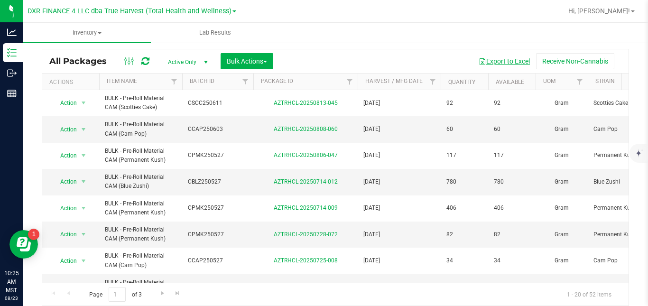
click at [504, 63] on button "Export to Excel" at bounding box center [504, 61] width 64 height 16
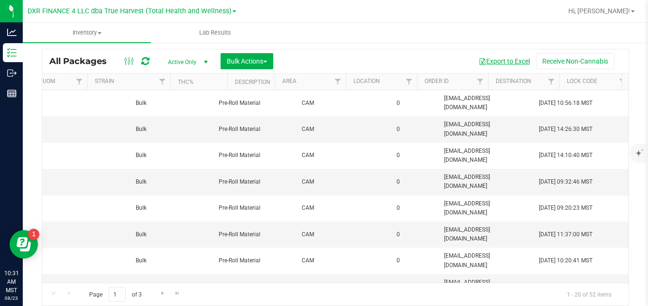
scroll to position [0, 1001]
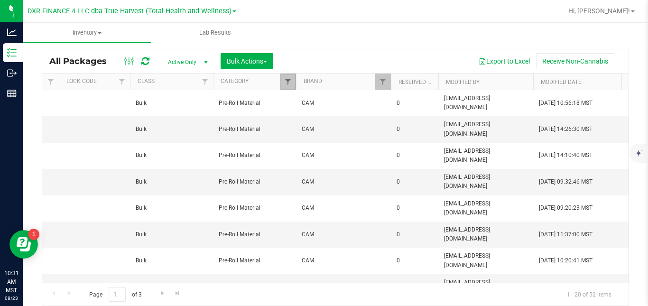
click at [292, 85] on span "Filter" at bounding box center [288, 82] width 8 height 8
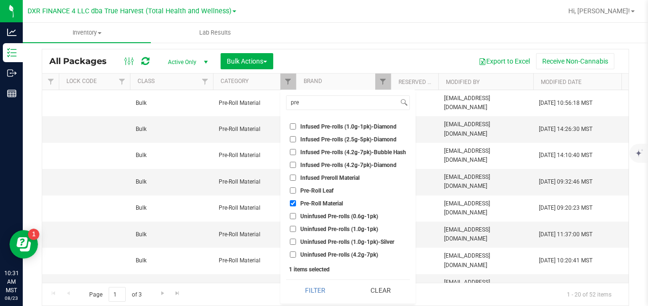
click at [303, 203] on span "Pre-Roll Material" at bounding box center [321, 204] width 43 height 6
click at [296, 203] on input "Pre-Roll Material" at bounding box center [293, 203] width 6 height 6
checkbox input "false"
drag, startPoint x: 305, startPoint y: 103, endPoint x: 282, endPoint y: 101, distance: 23.3
click at [282, 101] on div "pre Select All A Buds AA Buds Accessories B Buds BB Buds Bubble Hash By-product…" at bounding box center [347, 197] width 135 height 214
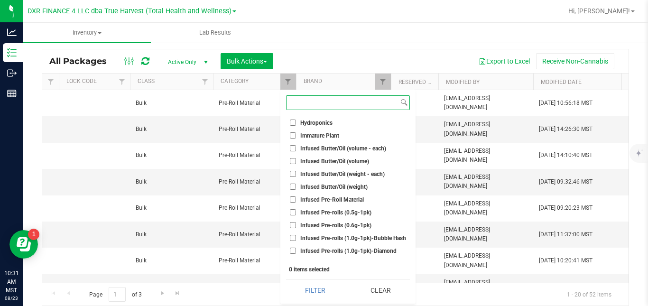
scroll to position [15, 0]
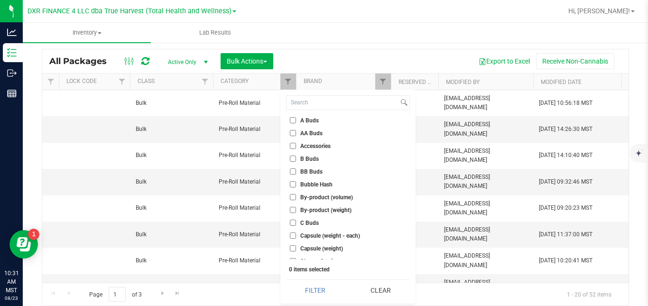
click at [312, 220] on span "C Buds" at bounding box center [309, 223] width 18 height 6
click at [296, 220] on input "C Buds" at bounding box center [293, 223] width 6 height 6
click at [305, 292] on button "Filter" at bounding box center [315, 290] width 58 height 21
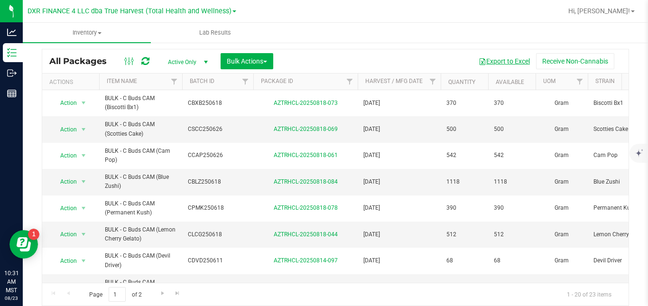
click at [503, 61] on button "Export to Excel" at bounding box center [504, 61] width 64 height 16
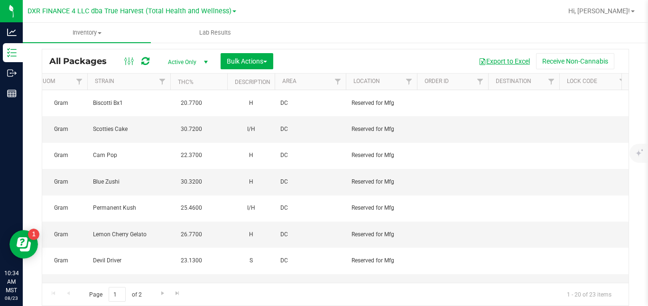
scroll to position [0, 1001]
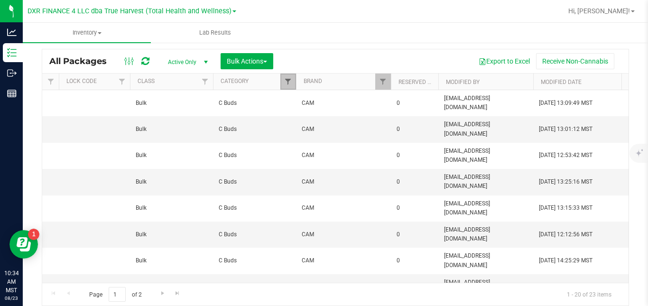
click at [290, 84] on span "Filter" at bounding box center [288, 82] width 8 height 8
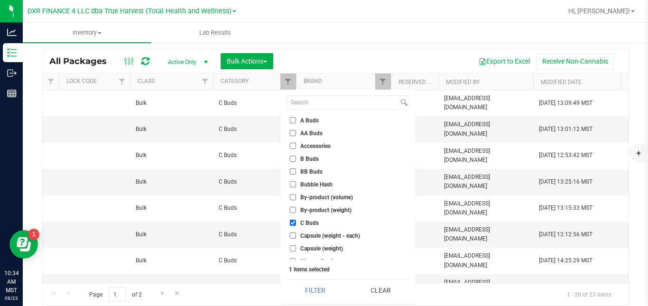
click at [299, 223] on label "C Buds" at bounding box center [304, 223] width 29 height 6
click at [296, 223] on input "C Buds" at bounding box center [293, 223] width 6 height 6
checkbox input "false"
click at [311, 167] on li "BB Buds" at bounding box center [348, 171] width 124 height 10
click at [305, 169] on span "BB Buds" at bounding box center [311, 172] width 22 height 6
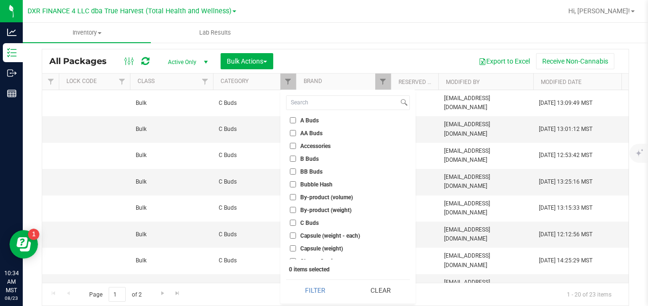
click at [296, 169] on input "BB Buds" at bounding box center [293, 171] width 6 height 6
click at [308, 285] on button "Filter" at bounding box center [315, 290] width 58 height 21
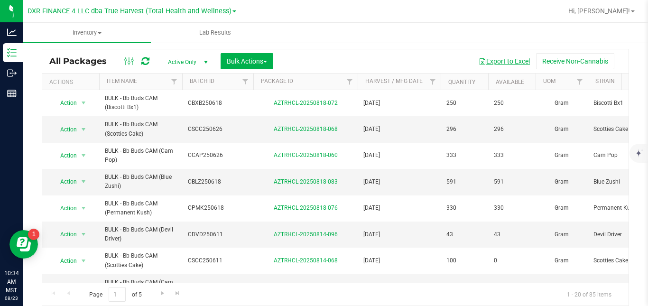
click at [507, 62] on button "Export to Excel" at bounding box center [504, 61] width 64 height 16
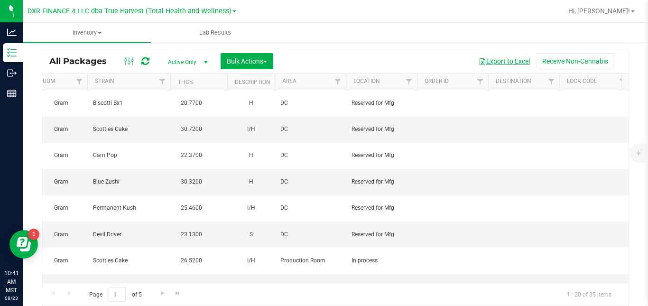
scroll to position [0, 1001]
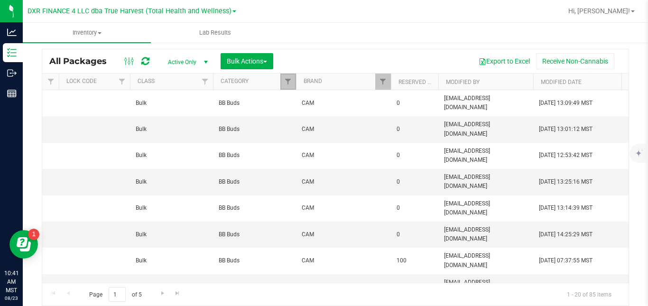
click at [282, 86] on link "Filter" at bounding box center [288, 82] width 16 height 16
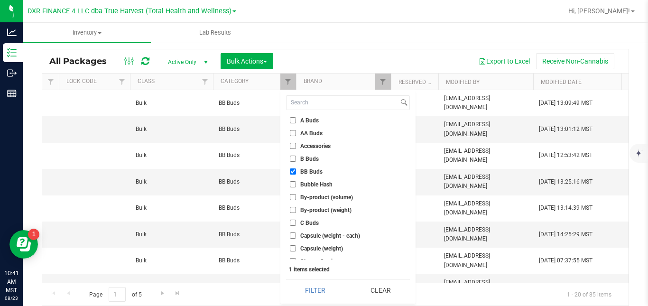
click at [299, 171] on label "BB Buds" at bounding box center [306, 171] width 33 height 6
click at [296, 171] on input "BB Buds" at bounding box center [293, 171] width 6 height 6
checkbox input "false"
click at [306, 162] on span "B Buds" at bounding box center [309, 159] width 18 height 6
click at [296, 162] on input "B Buds" at bounding box center [293, 159] width 6 height 6
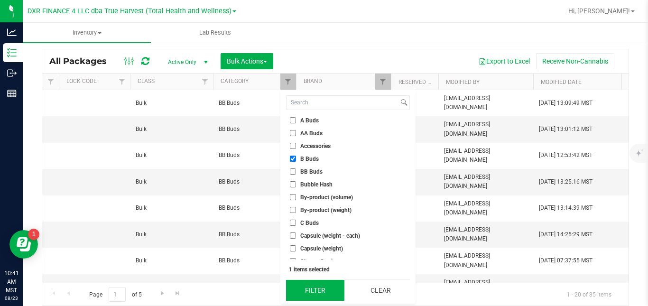
click at [313, 286] on button "Filter" at bounding box center [315, 290] width 58 height 21
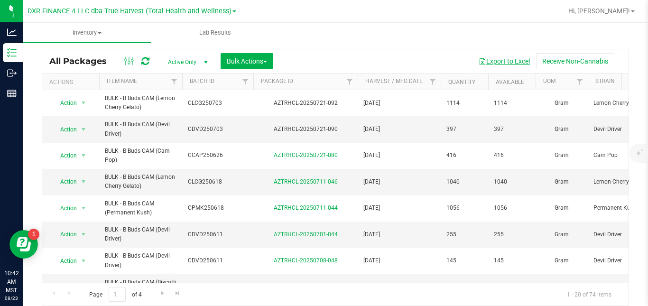
click at [483, 59] on button "Export to Excel" at bounding box center [504, 61] width 64 height 16
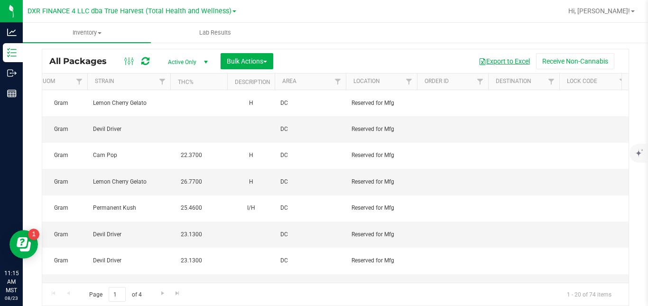
scroll to position [0, 1001]
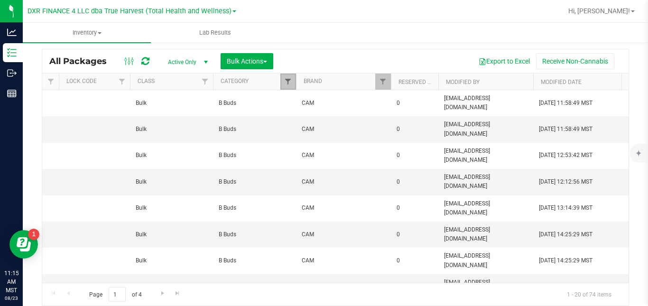
click at [285, 82] on span "Filter" at bounding box center [288, 82] width 8 height 8
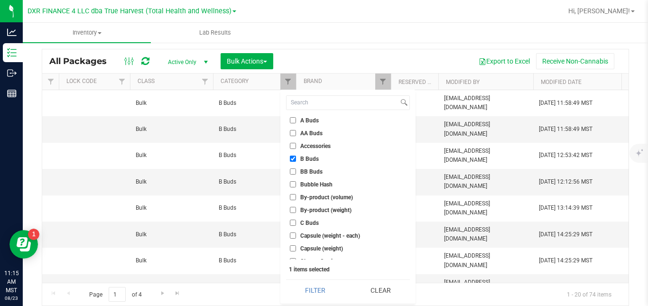
click at [295, 159] on input "B Buds" at bounding box center [293, 159] width 6 height 6
checkbox input "false"
click at [312, 134] on span "AA Buds" at bounding box center [311, 133] width 22 height 6
click at [296, 134] on input "AA Buds" at bounding box center [293, 133] width 6 height 6
click at [304, 290] on button "Filter" at bounding box center [315, 290] width 58 height 21
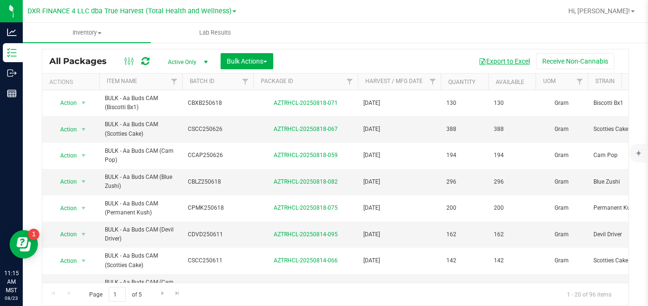
click at [488, 61] on button "Export to Excel" at bounding box center [504, 61] width 64 height 16
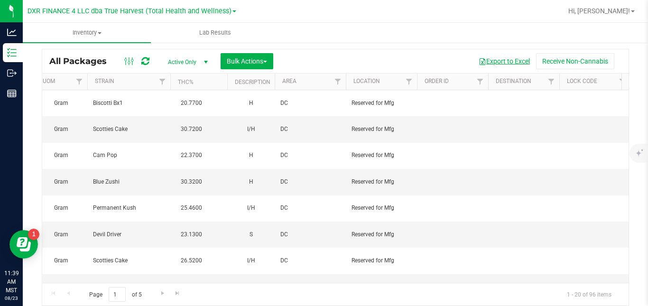
scroll to position [0, 1001]
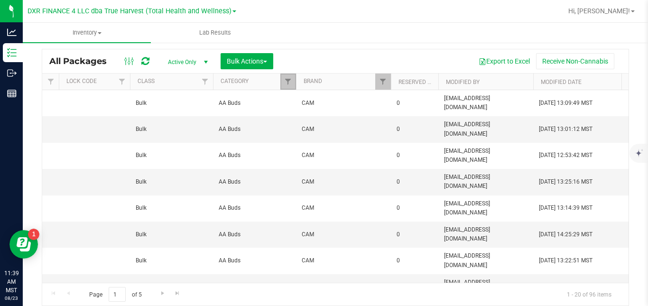
click at [281, 84] on link "Filter" at bounding box center [288, 82] width 16 height 16
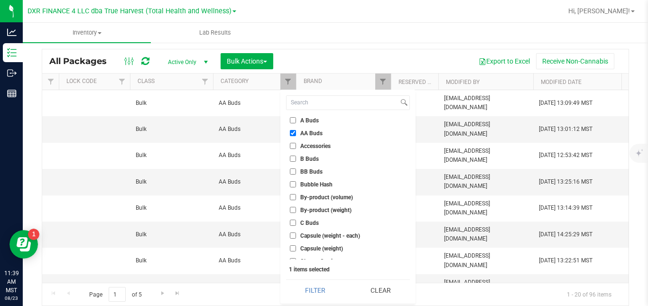
click at [294, 132] on input "AA Buds" at bounding box center [293, 133] width 6 height 6
checkbox input "false"
click at [299, 120] on label "A Buds" at bounding box center [304, 120] width 29 height 6
click at [296, 120] on input "A Buds" at bounding box center [293, 120] width 6 height 6
checkbox input "true"
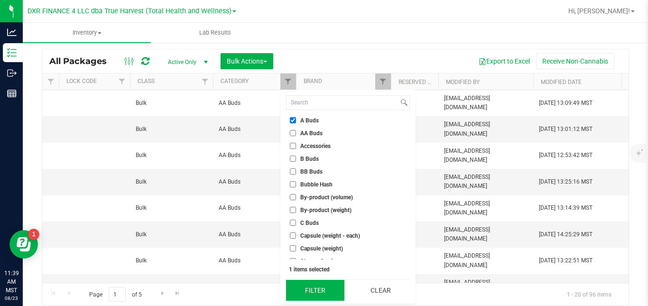
click at [318, 289] on button "Filter" at bounding box center [315, 290] width 58 height 21
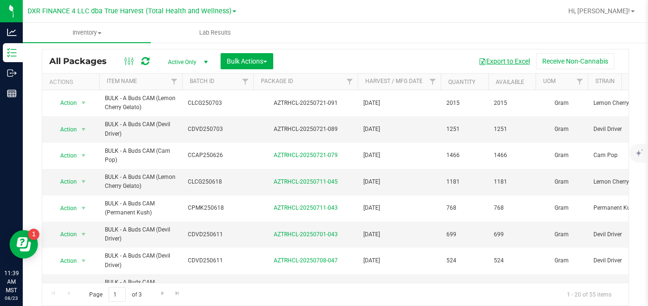
click at [485, 63] on button "Export to Excel" at bounding box center [504, 61] width 64 height 16
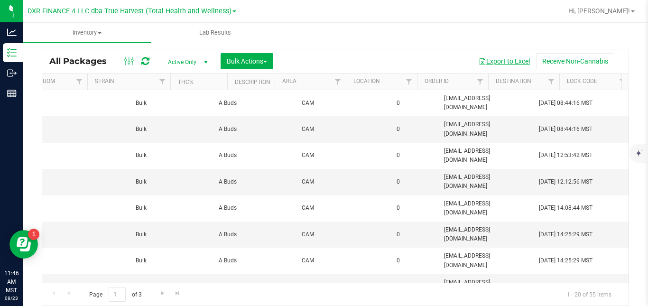
scroll to position [0, 1001]
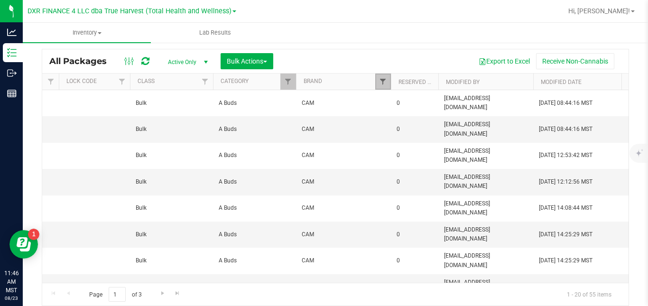
click at [380, 81] on span "Filter" at bounding box center [383, 82] width 8 height 8
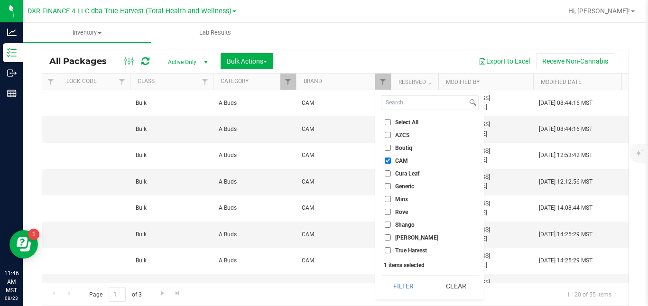
click at [394, 160] on label "CAM" at bounding box center [396, 160] width 23 height 6
click at [391, 160] on input "CAM" at bounding box center [388, 160] width 6 height 6
checkbox input "false"
click at [402, 250] on span "True Harvest" at bounding box center [411, 251] width 32 height 6
click at [391, 250] on input "True Harvest" at bounding box center [388, 250] width 6 height 6
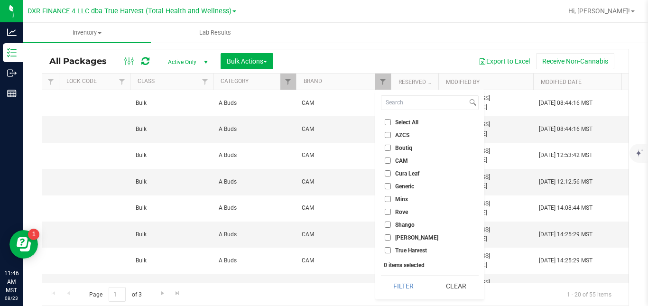
checkbox input "true"
click at [394, 289] on button "Filter" at bounding box center [404, 286] width 46 height 21
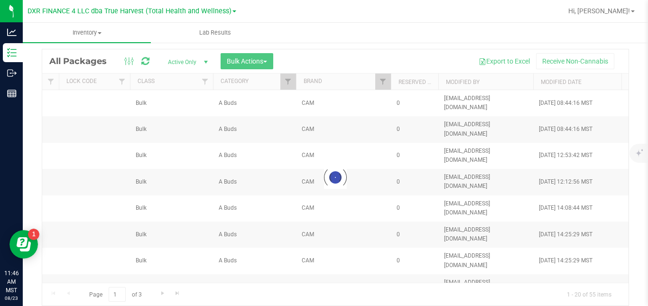
click at [114, 278] on div at bounding box center [335, 177] width 586 height 256
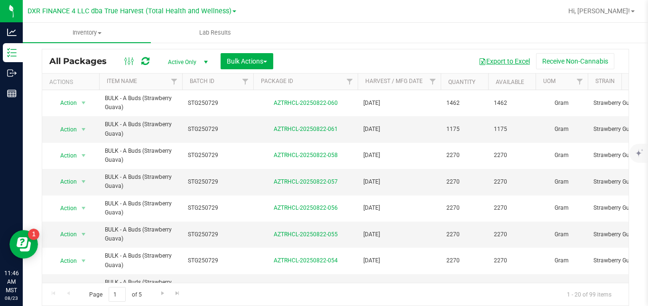
click at [503, 58] on button "Export to Excel" at bounding box center [504, 61] width 64 height 16
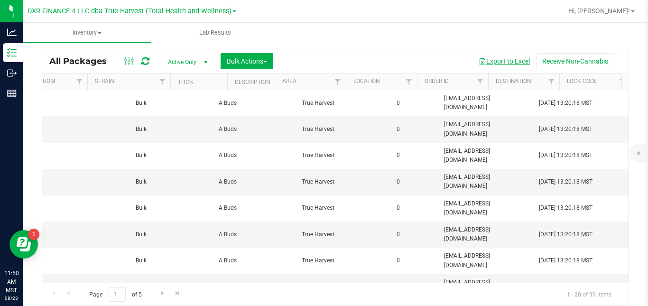
scroll to position [0, 1001]
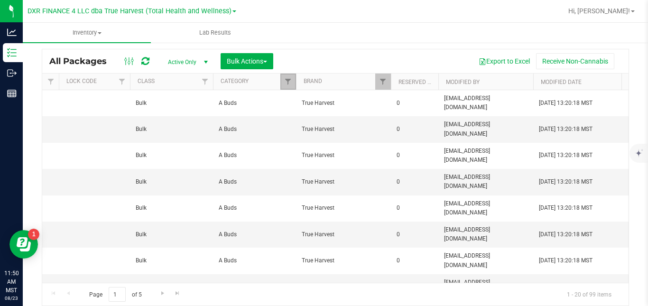
click at [287, 76] on link "Filter" at bounding box center [288, 82] width 16 height 16
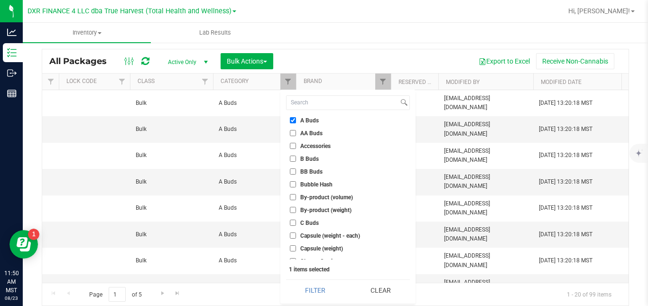
click at [294, 122] on input "A Buds" at bounding box center [293, 120] width 6 height 6
checkbox input "false"
click at [293, 133] on input "AA Buds" at bounding box center [293, 133] width 6 height 6
checkbox input "true"
click at [315, 290] on button "Filter" at bounding box center [315, 290] width 58 height 21
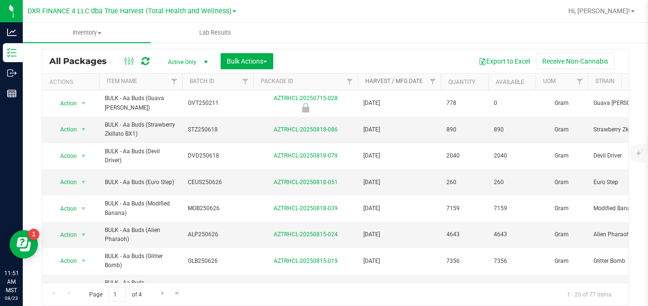
click at [401, 79] on link "Harvest / Mfg Date" at bounding box center [393, 81] width 57 height 7
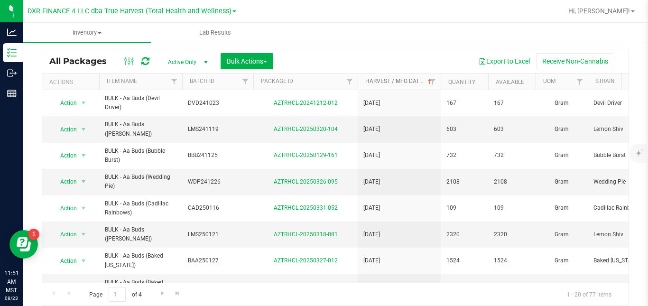
click at [401, 79] on link "Harvest / Mfg Date" at bounding box center [399, 81] width 68 height 7
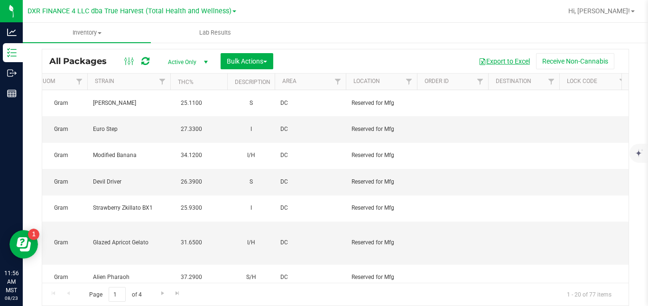
scroll to position [0, 1001]
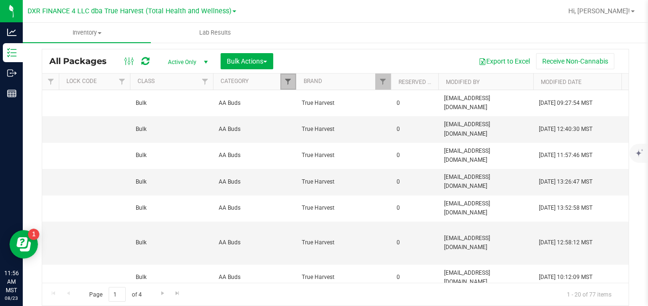
click at [289, 78] on span "Filter" at bounding box center [288, 82] width 8 height 8
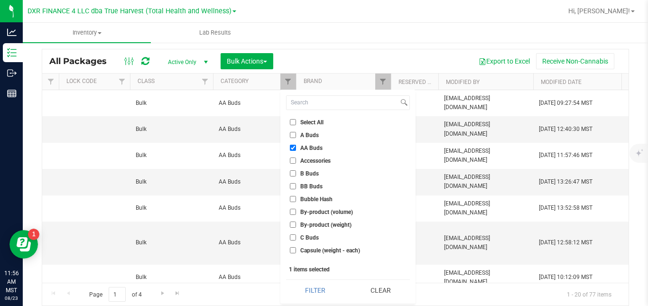
click at [296, 145] on label "AA Buds" at bounding box center [306, 148] width 33 height 6
click at [296, 145] on input "AA Buds" at bounding box center [293, 148] width 6 height 6
checkbox input "false"
click at [299, 170] on label "B Buds" at bounding box center [304, 173] width 29 height 6
click at [296, 170] on input "B Buds" at bounding box center [293, 173] width 6 height 6
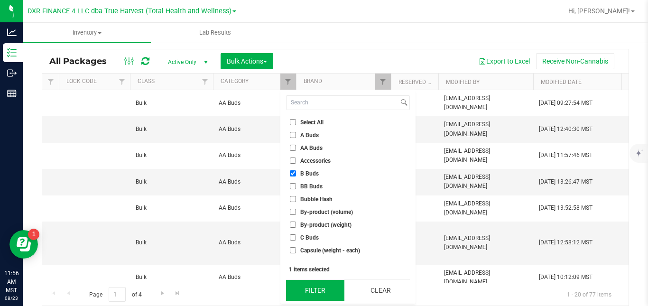
click at [313, 289] on button "Filter" at bounding box center [315, 290] width 58 height 21
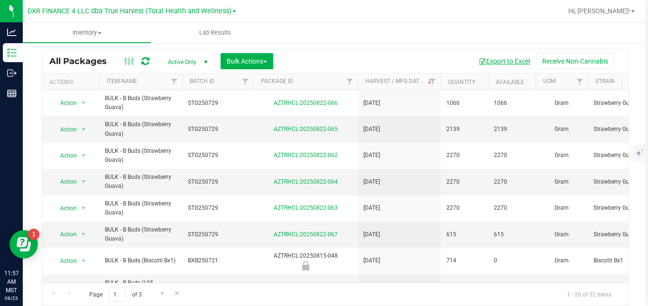
click at [482, 59] on button "Export to Excel" at bounding box center [504, 61] width 64 height 16
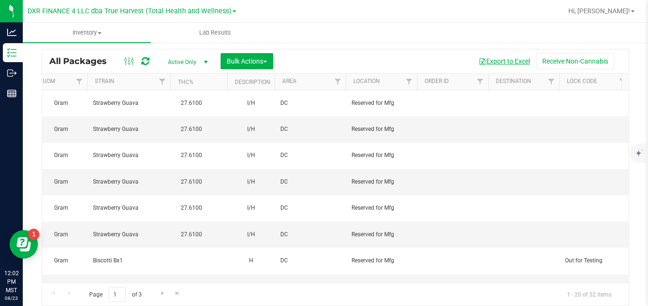
scroll to position [0, 1001]
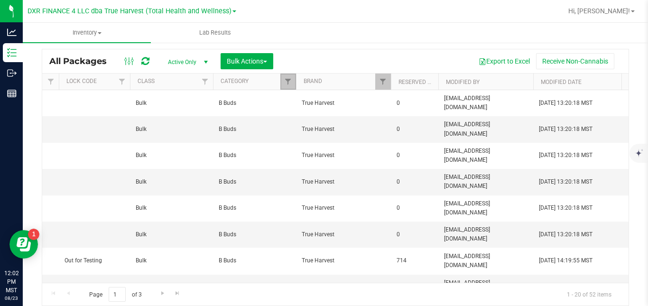
click at [286, 86] on link "Filter" at bounding box center [288, 82] width 16 height 16
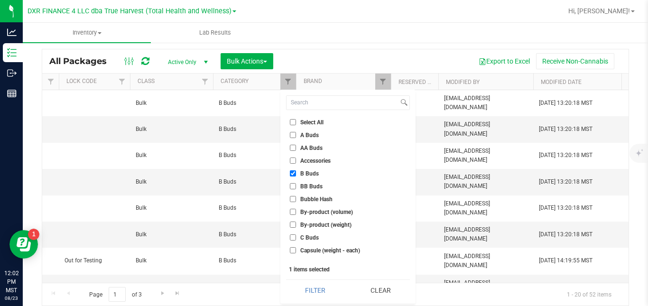
click at [295, 170] on input "B Buds" at bounding box center [293, 173] width 6 height 6
checkbox input "false"
click at [292, 183] on input "BB Buds" at bounding box center [293, 186] width 6 height 6
click at [307, 286] on button "Filter" at bounding box center [315, 290] width 58 height 21
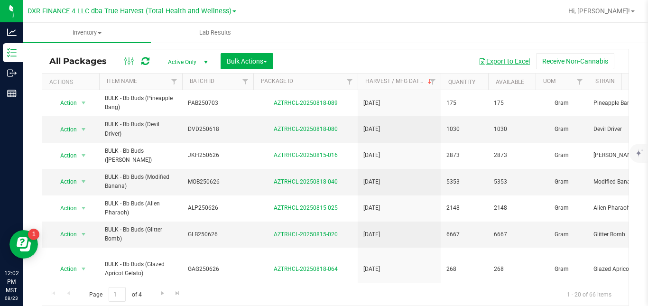
click at [494, 62] on button "Export to Excel" at bounding box center [504, 61] width 64 height 16
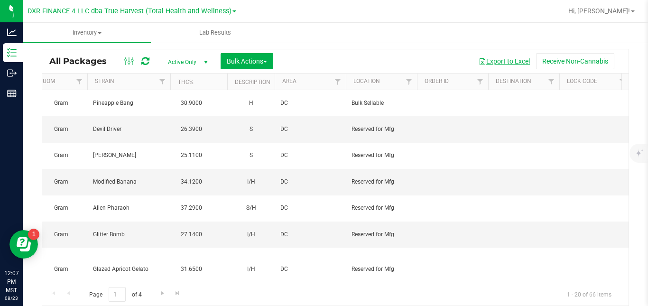
scroll to position [0, 1001]
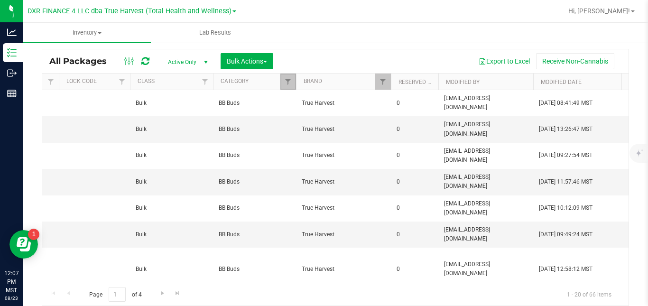
click at [284, 77] on link "Filter" at bounding box center [288, 82] width 16 height 16
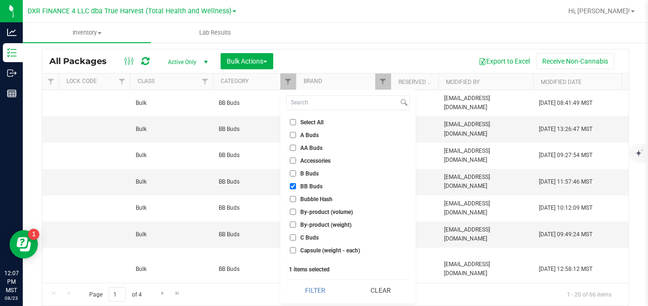
click at [295, 183] on input "BB Buds" at bounding box center [293, 186] width 6 height 6
checkbox input "false"
click at [295, 234] on input "C Buds" at bounding box center [293, 237] width 6 height 6
click at [303, 288] on button "Filter" at bounding box center [315, 290] width 58 height 21
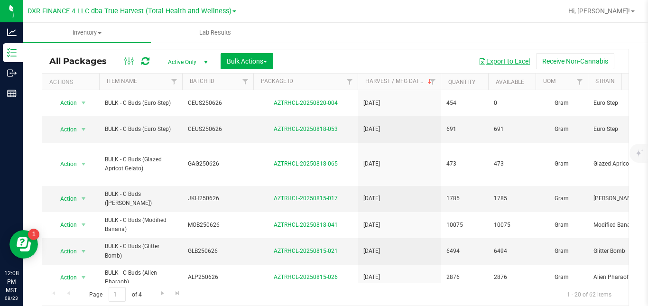
click at [491, 59] on button "Export to Excel" at bounding box center [504, 61] width 64 height 16
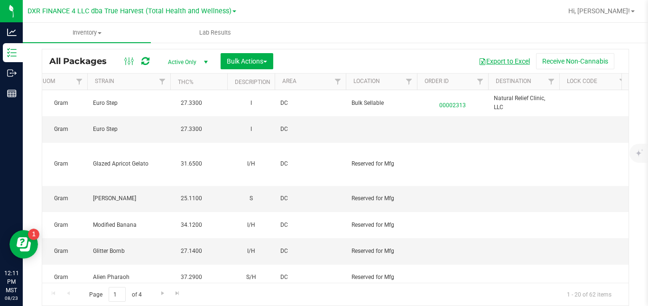
scroll to position [0, 1001]
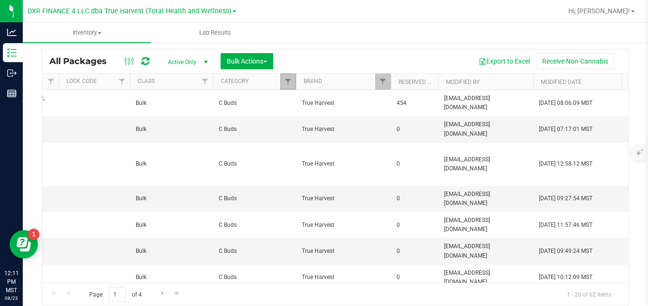
click at [289, 76] on link "Filter" at bounding box center [288, 82] width 16 height 16
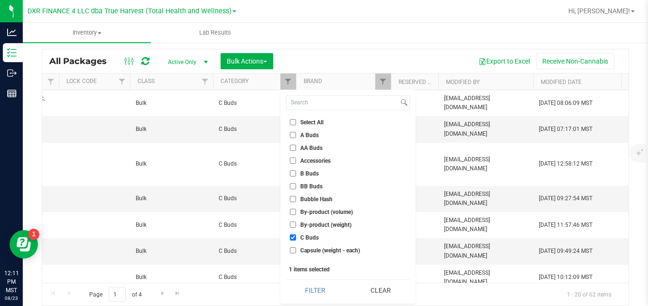
click at [302, 235] on span "C Buds" at bounding box center [309, 238] width 18 height 6
click at [296, 234] on input "C Buds" at bounding box center [293, 237] width 6 height 6
checkbox input "false"
click at [324, 98] on input at bounding box center [342, 103] width 112 height 14
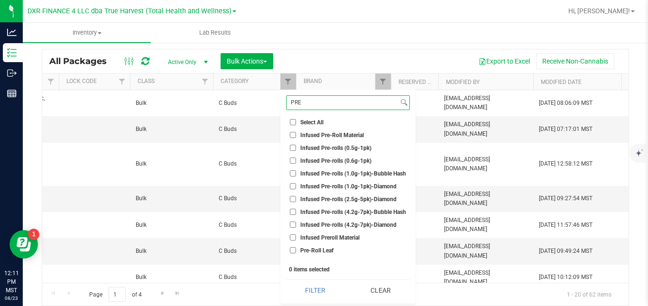
scroll to position [60, 0]
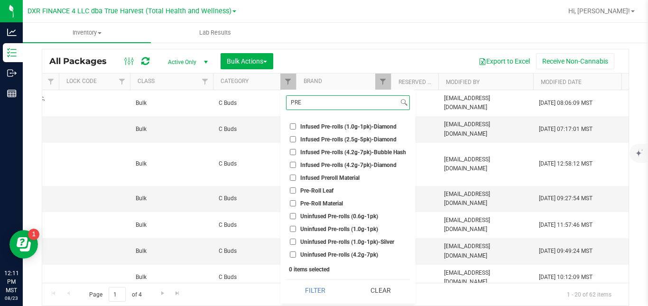
type input "PRE"
click at [335, 202] on span "Pre-Roll Material" at bounding box center [321, 204] width 43 height 6
click at [296, 202] on input "Pre-Roll Material" at bounding box center [293, 203] width 6 height 6
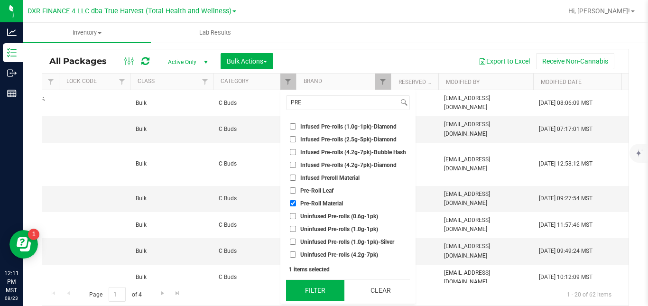
click at [324, 286] on button "Filter" at bounding box center [315, 290] width 58 height 21
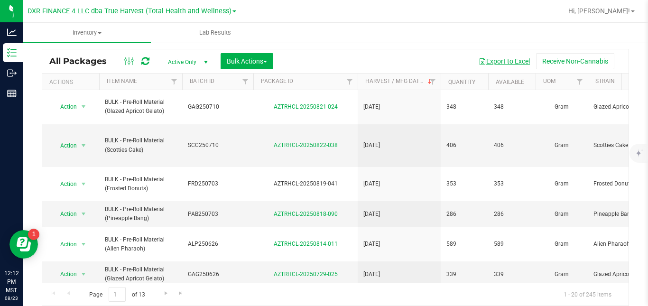
click at [502, 59] on button "Export to Excel" at bounding box center [504, 61] width 64 height 16
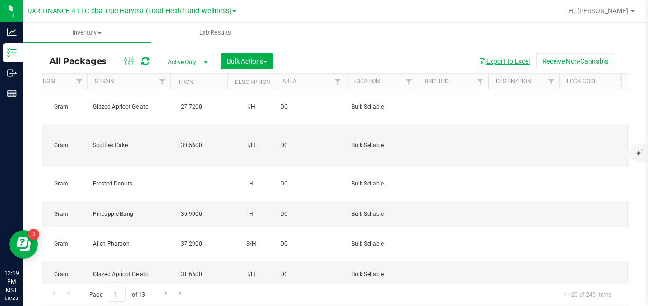
scroll to position [0, 1001]
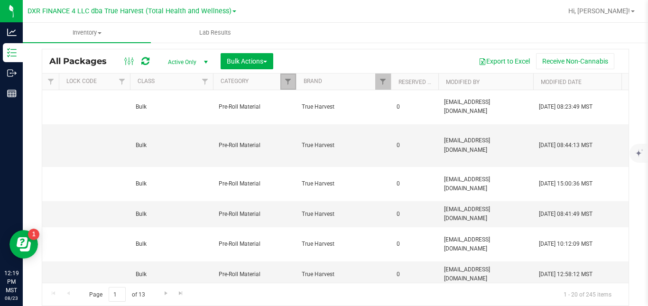
click at [284, 77] on link "Filter" at bounding box center [288, 82] width 16 height 16
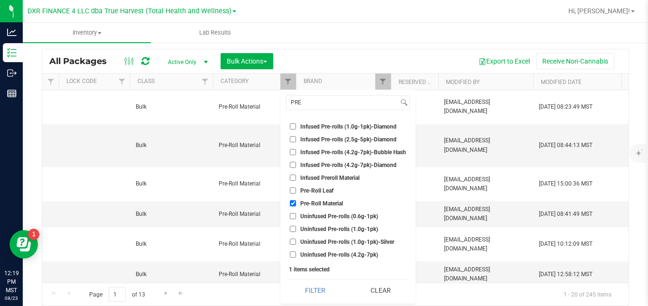
click at [307, 201] on span "Pre-Roll Material" at bounding box center [321, 204] width 43 height 6
click at [296, 201] on input "Pre-Roll Material" at bounding box center [293, 203] width 6 height 6
checkbox input "false"
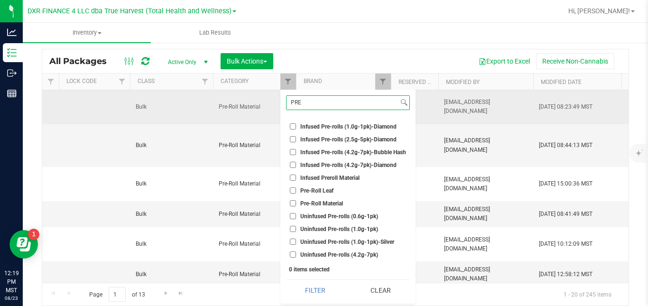
drag, startPoint x: 309, startPoint y: 101, endPoint x: 278, endPoint y: 108, distance: 32.0
click at [278, 108] on body "Analytics Inventory Outbound Reports 12:19 PM MST 08/23/2025 08/23 DXR FINANCE …" at bounding box center [324, 153] width 648 height 306
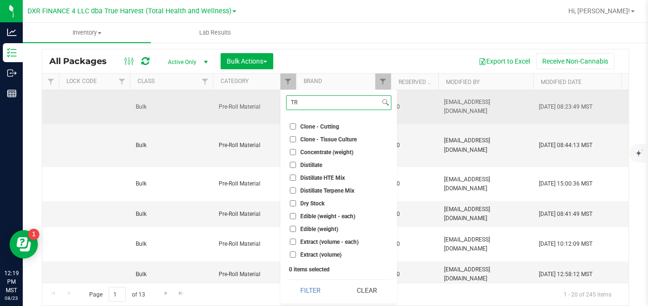
scroll to position [0, 0]
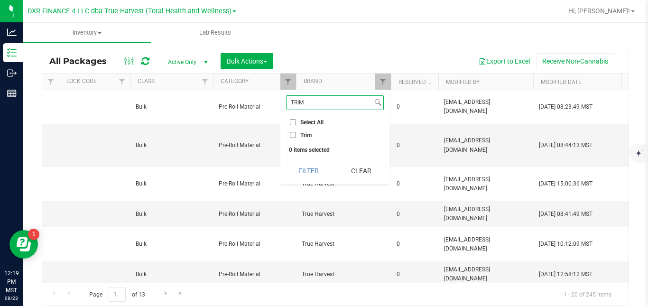
type input "TRIM"
click at [295, 135] on input "Trim" at bounding box center [293, 135] width 6 height 6
checkbox input "true"
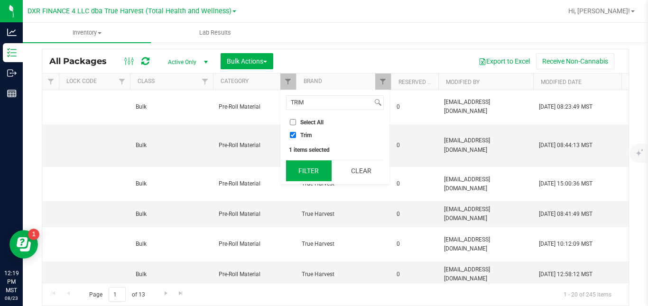
click at [302, 173] on button "Filter" at bounding box center [309, 170] width 46 height 21
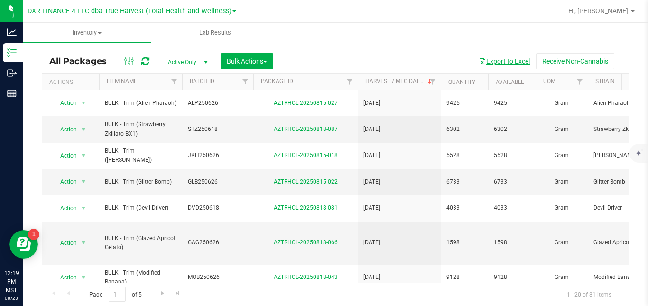
click at [492, 62] on button "Export to Excel" at bounding box center [504, 61] width 64 height 16
